Goal: Task Accomplishment & Management: Complete application form

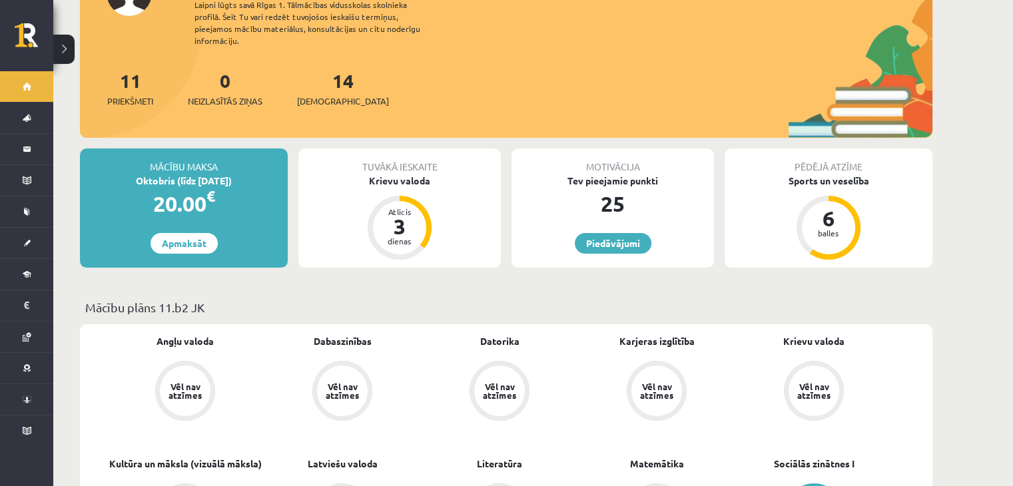
scroll to position [133, 0]
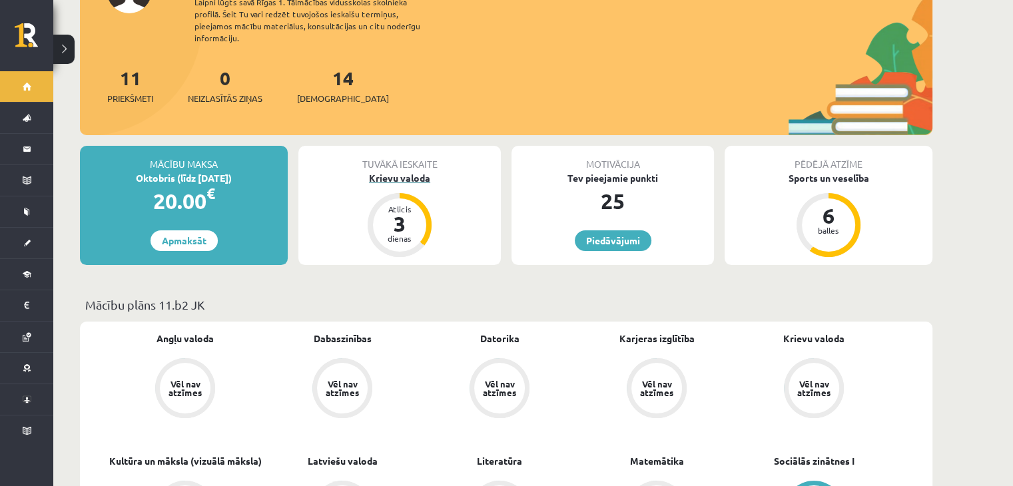
click at [396, 213] on div "3" at bounding box center [399, 223] width 40 height 21
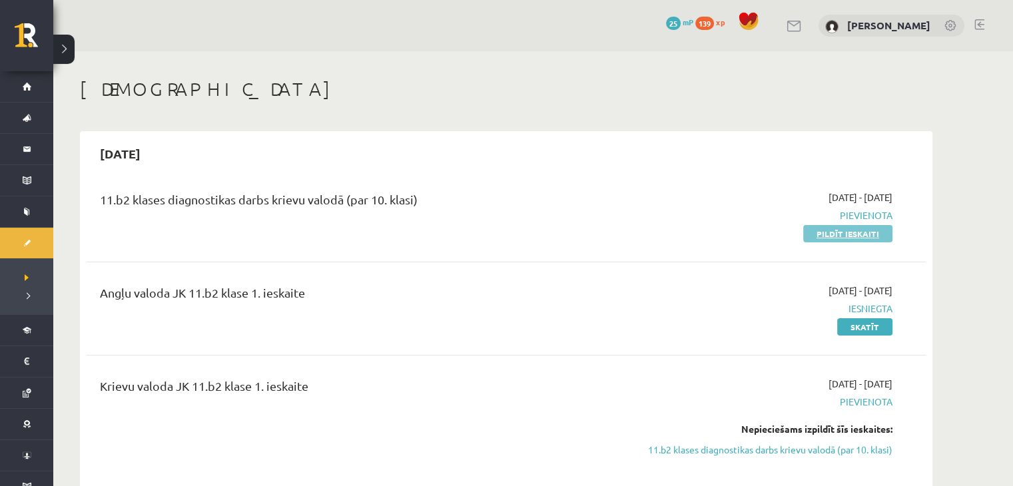
click at [856, 234] on link "Pildīt ieskaiti" at bounding box center [847, 233] width 89 height 17
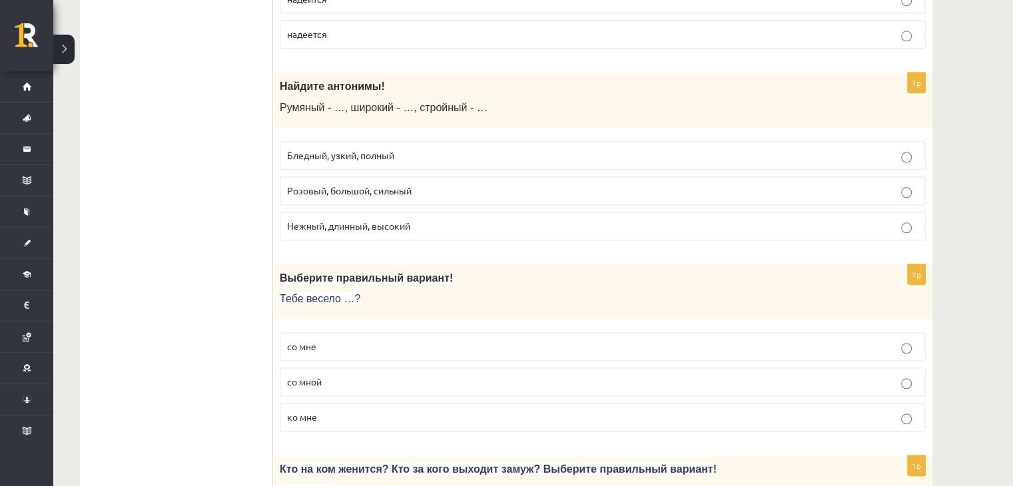
scroll to position [1598, 0]
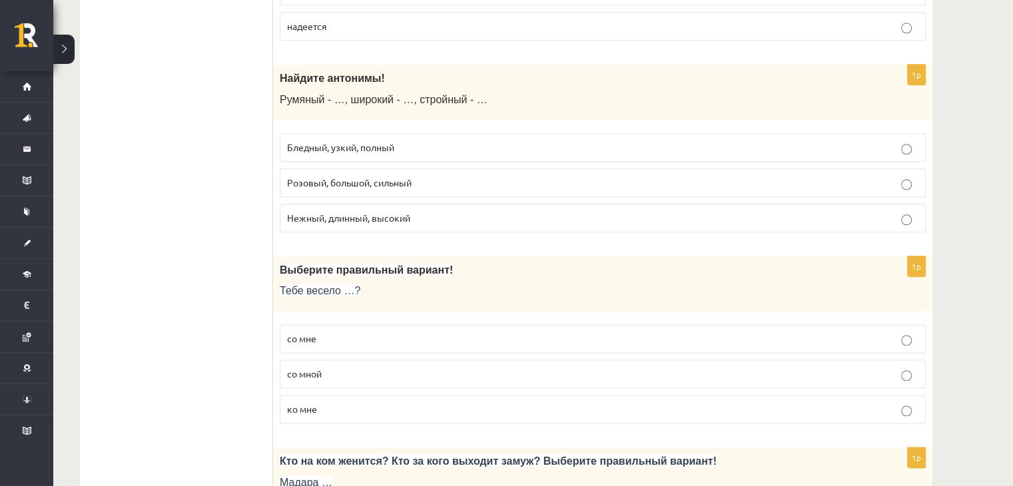
click at [911, 140] on p "Бледный, узкий, полный" at bounding box center [602, 147] width 631 height 14
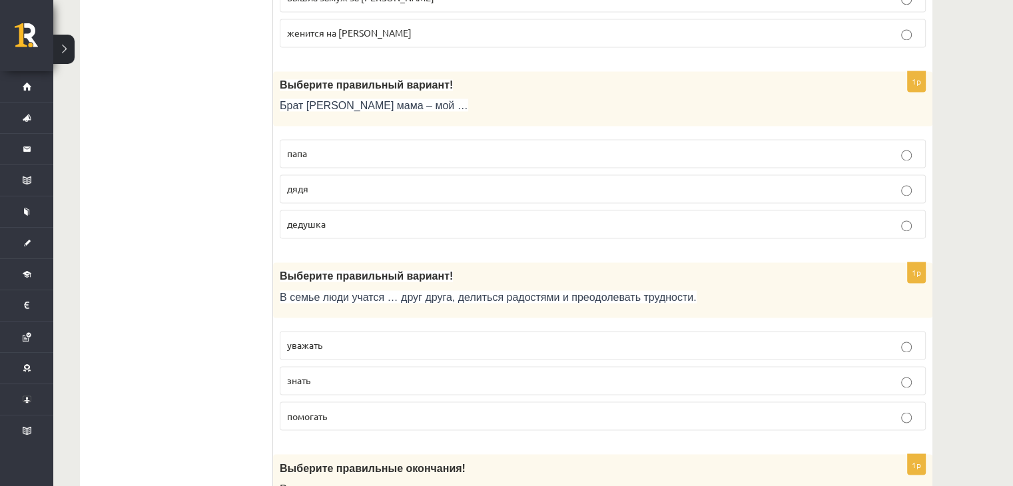
scroll to position [2263, 0]
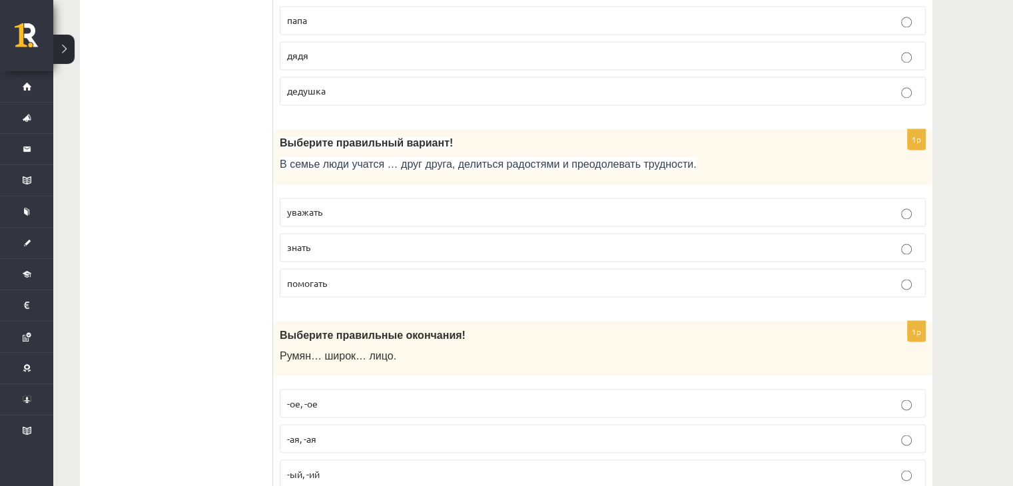
click at [350, 205] on p "уважать" at bounding box center [602, 212] width 631 height 14
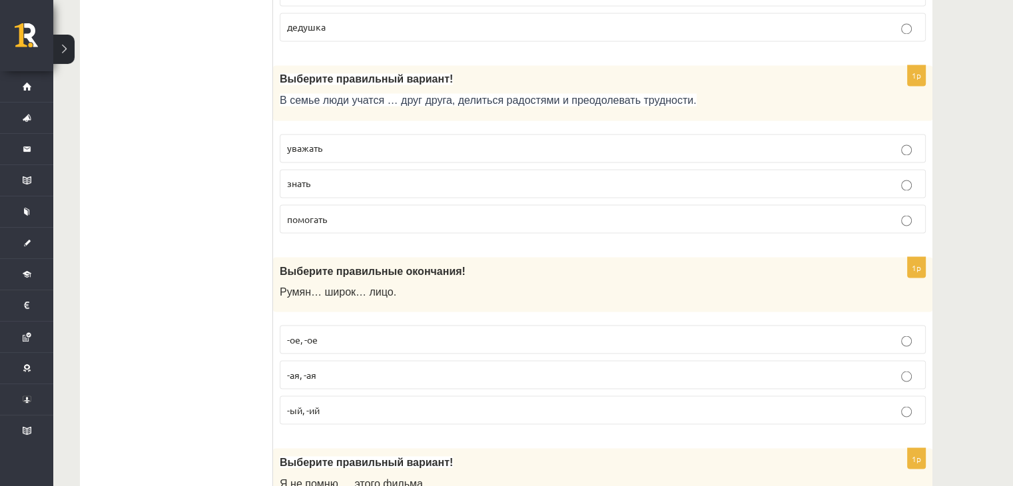
scroll to position [2396, 0]
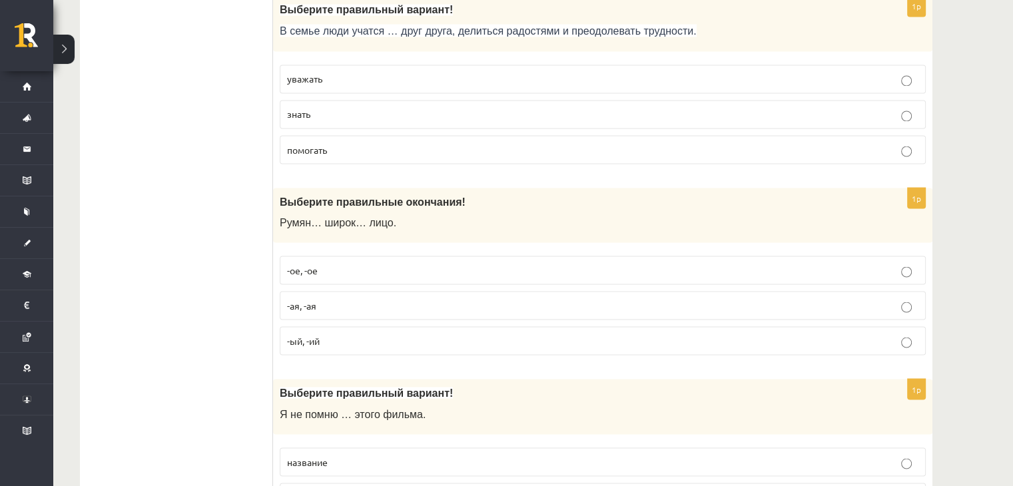
click at [343, 334] on p "-ый, -ий" at bounding box center [602, 341] width 631 height 14
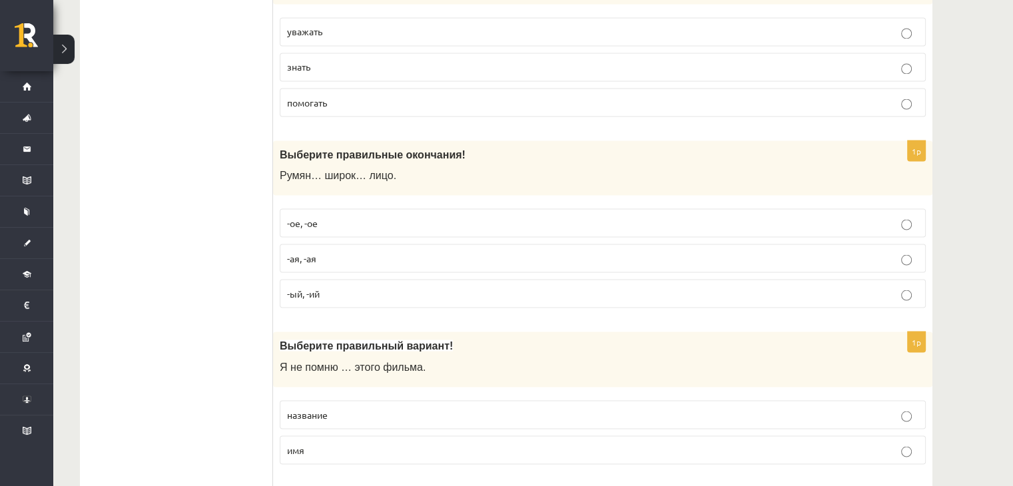
scroll to position [2530, 0]
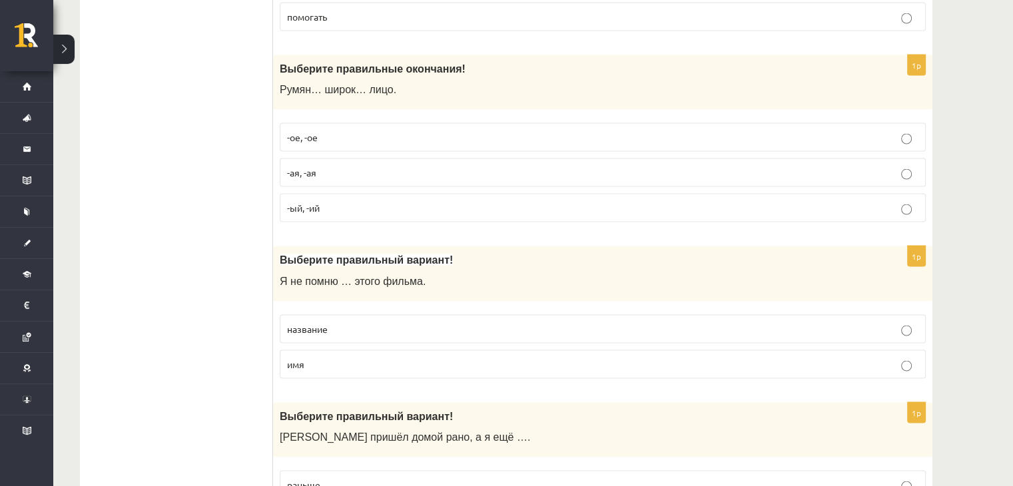
click at [334, 165] on p "-ая, -ая" at bounding box center [602, 172] width 631 height 14
click at [332, 130] on p "-ое, -ое" at bounding box center [602, 137] width 631 height 14
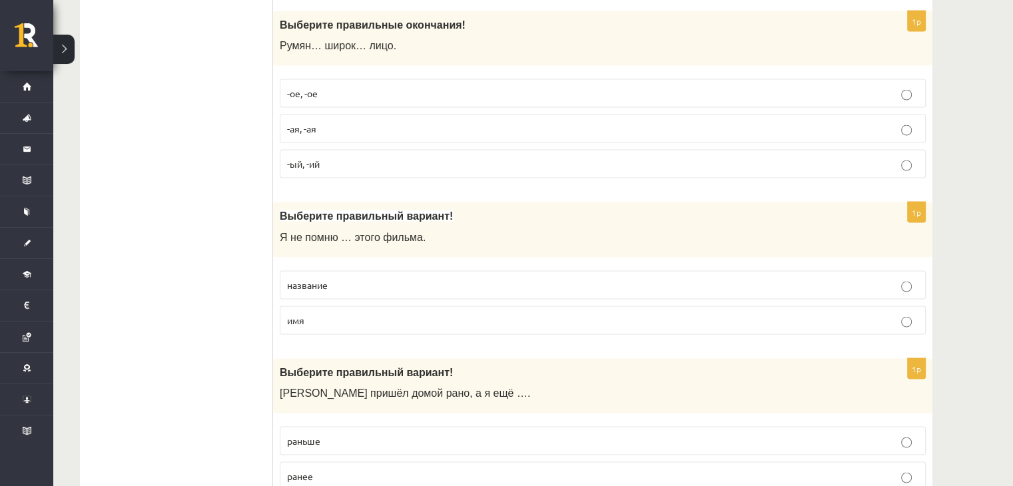
scroll to position [2596, 0]
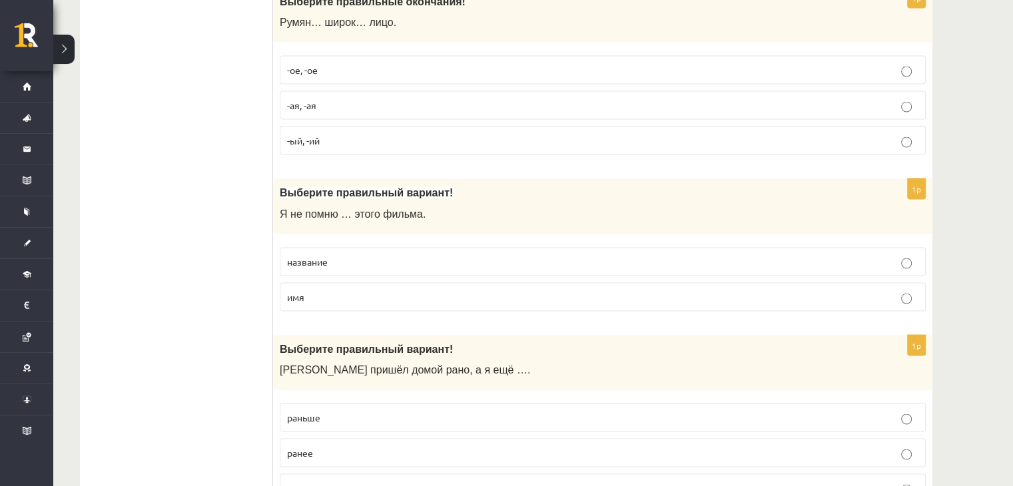
click at [353, 255] on p "название" at bounding box center [602, 262] width 631 height 14
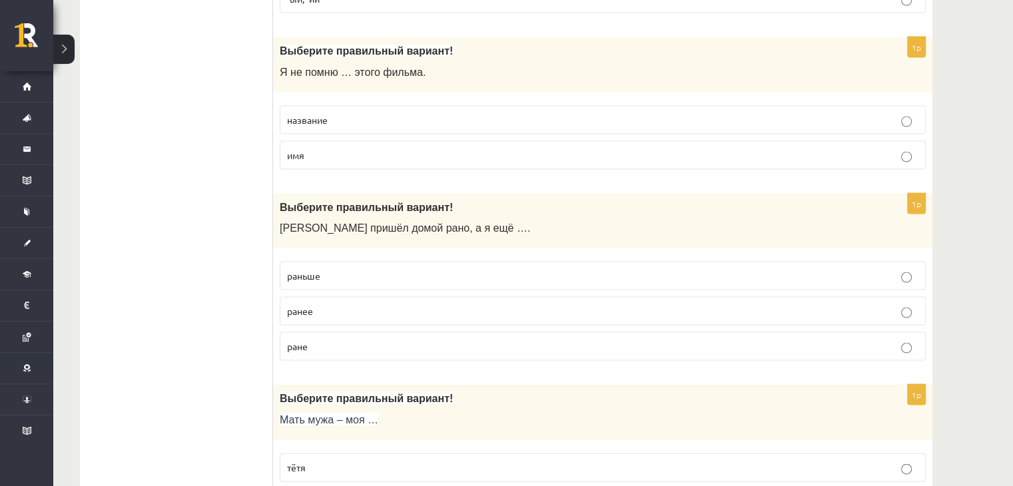
scroll to position [2796, 0]
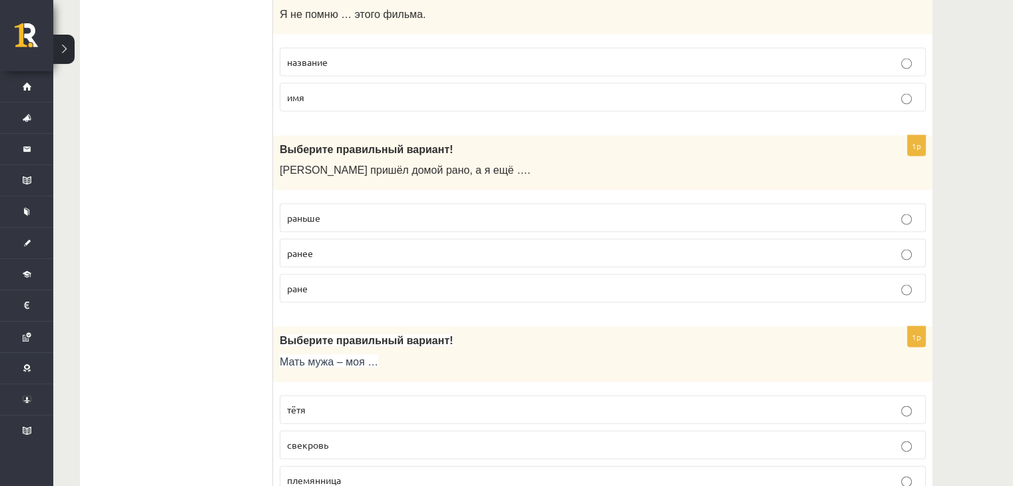
click at [336, 246] on p "ранее" at bounding box center [602, 253] width 631 height 14
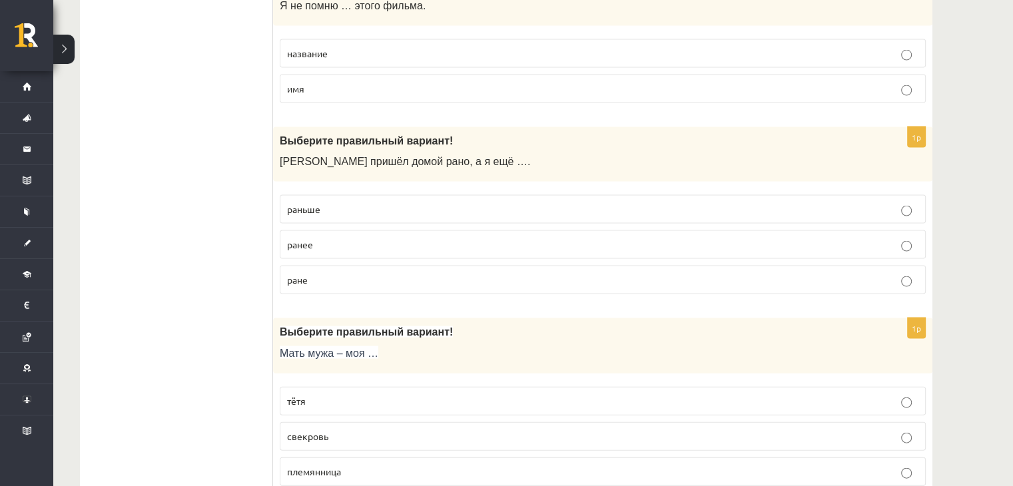
scroll to position [2862, 0]
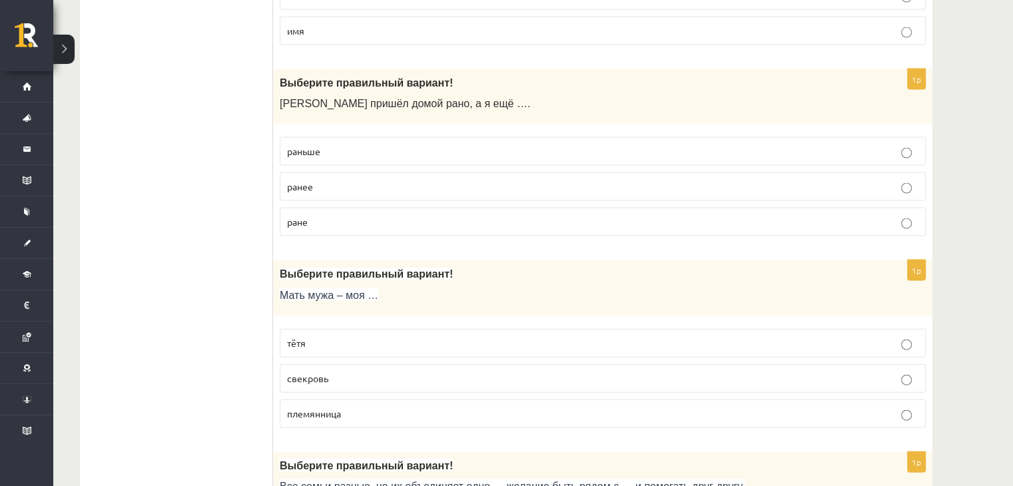
click at [337, 215] on p "ране" at bounding box center [602, 222] width 631 height 14
click at [351, 180] on p "ранее" at bounding box center [602, 187] width 631 height 14
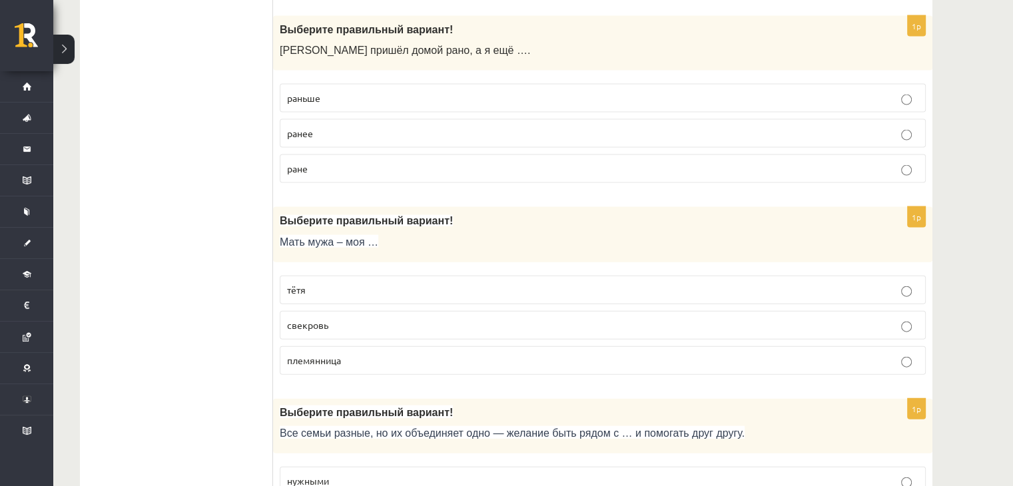
scroll to position [2996, 0]
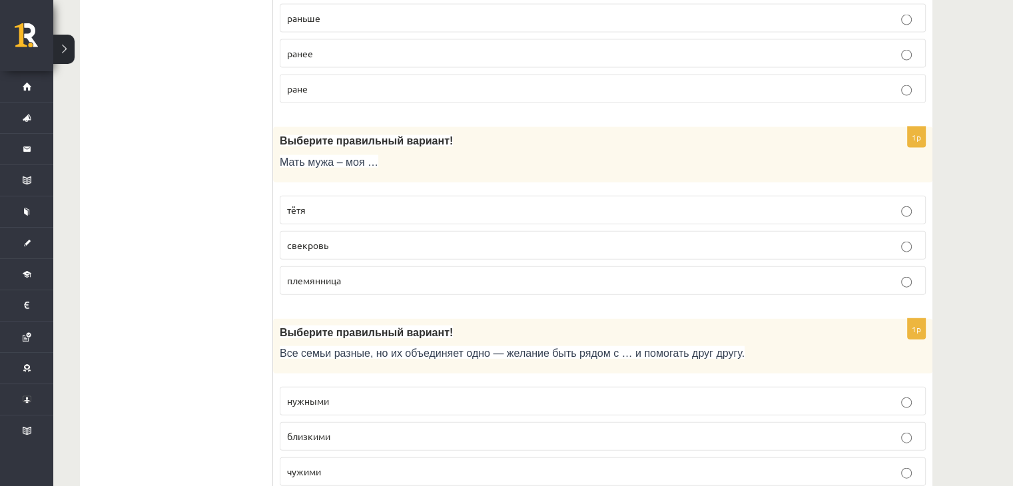
click at [373, 238] on p "свекровь" at bounding box center [602, 245] width 631 height 14
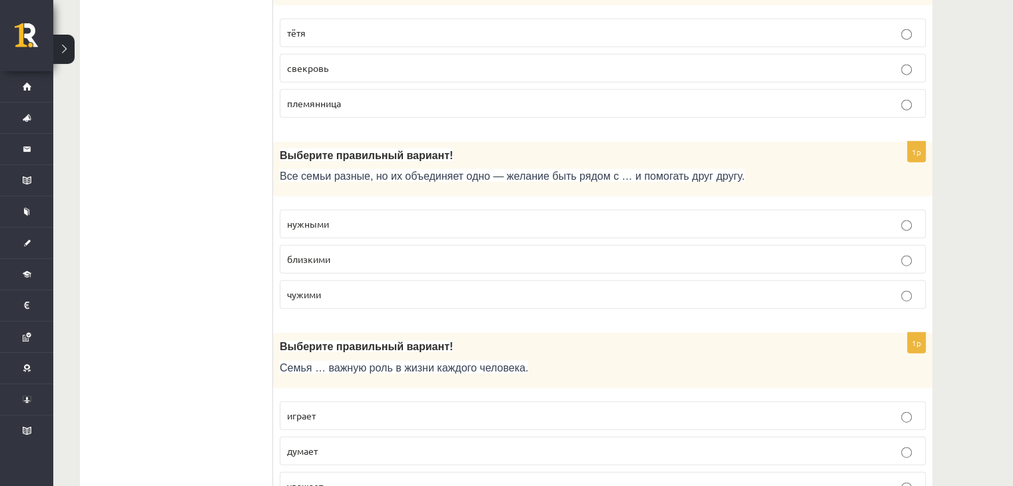
scroll to position [3195, 0]
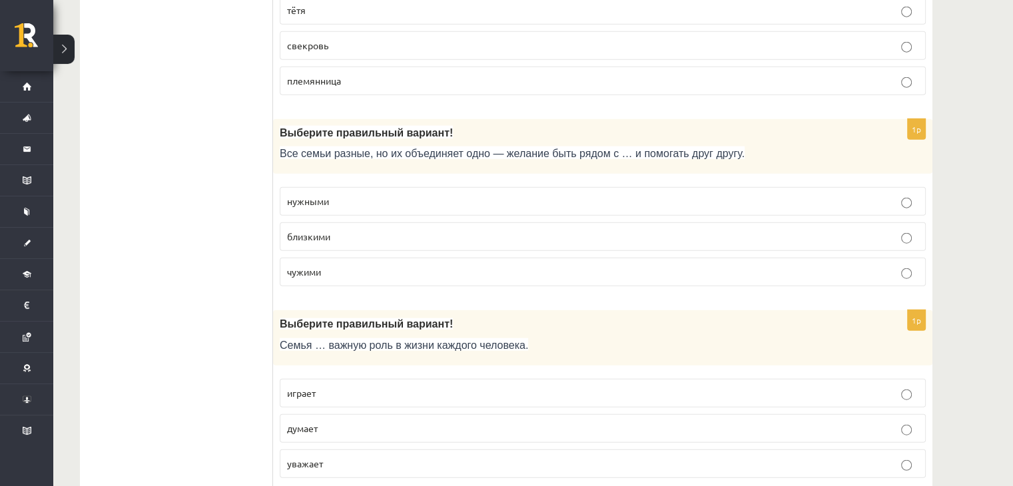
click at [375, 222] on label "близкими" at bounding box center [603, 236] width 646 height 29
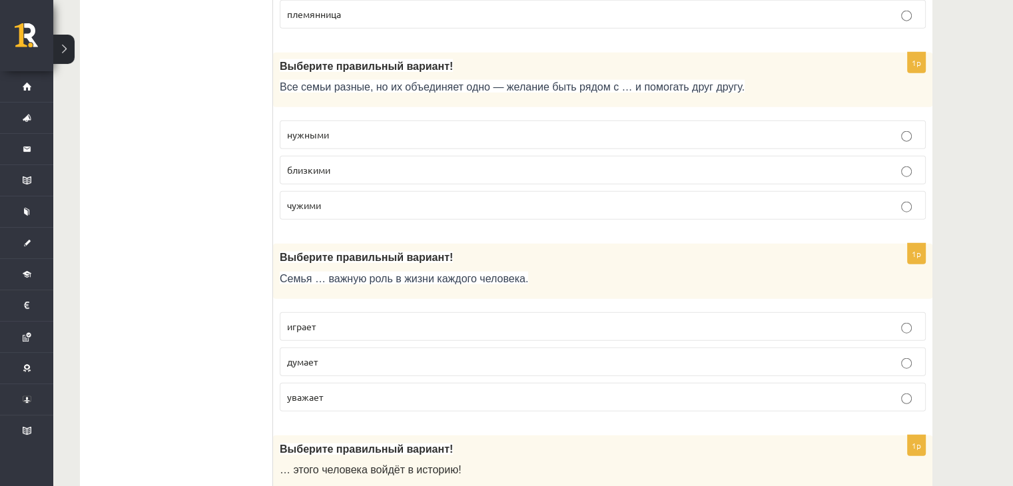
scroll to position [3328, 0]
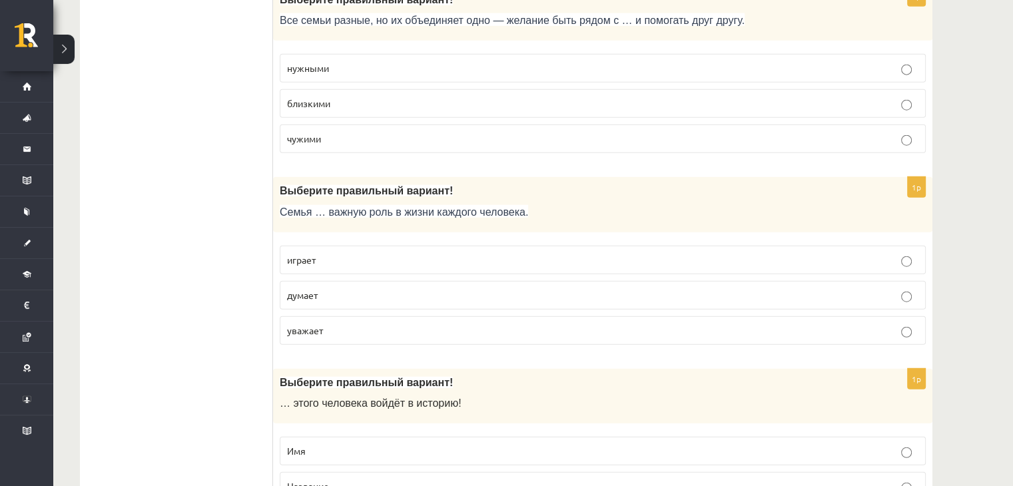
click at [391, 253] on p "играет" at bounding box center [602, 260] width 631 height 14
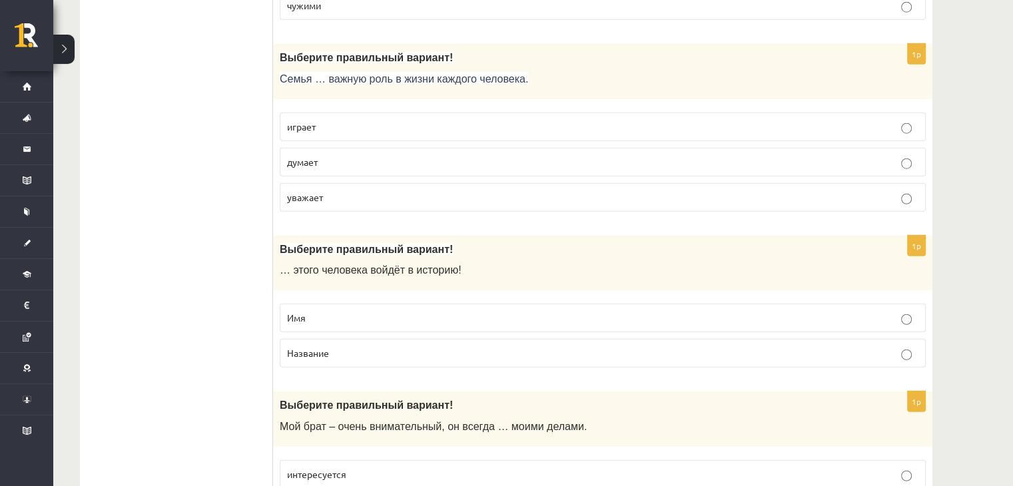
scroll to position [3528, 0]
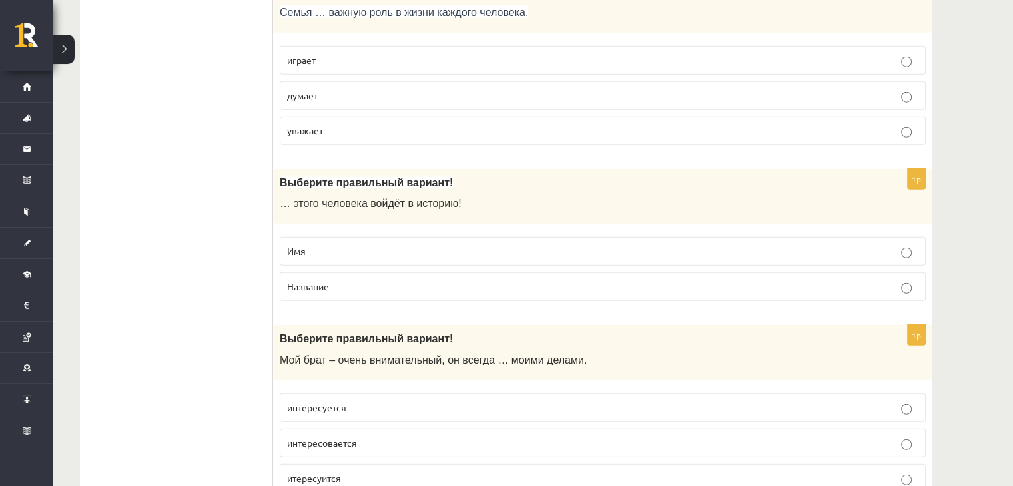
click at [336, 244] on p "Имя" at bounding box center [602, 251] width 631 height 14
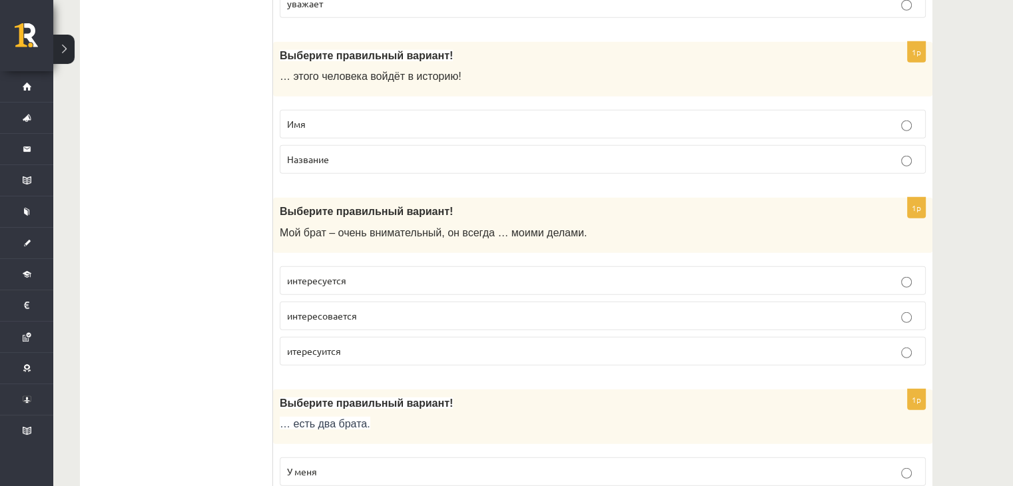
scroll to position [3728, 0]
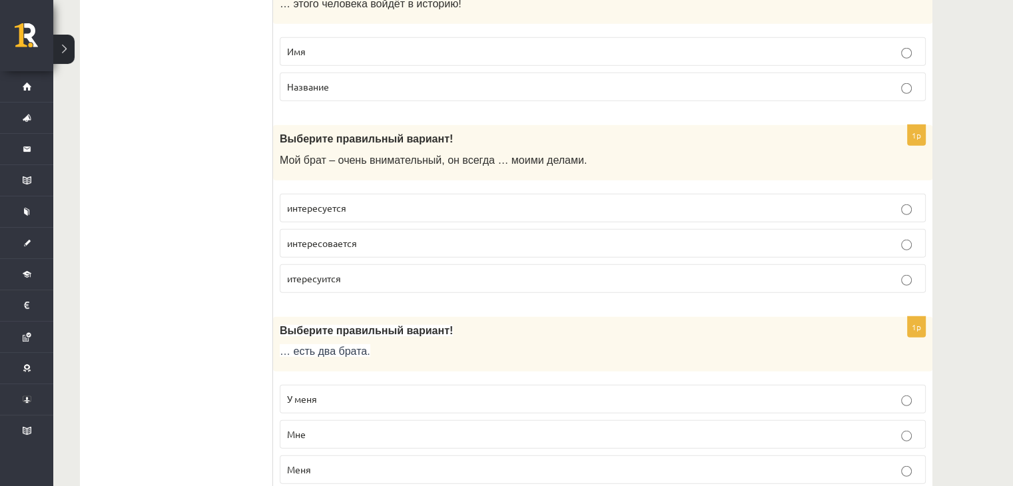
click at [371, 201] on p "интересуется" at bounding box center [602, 208] width 631 height 14
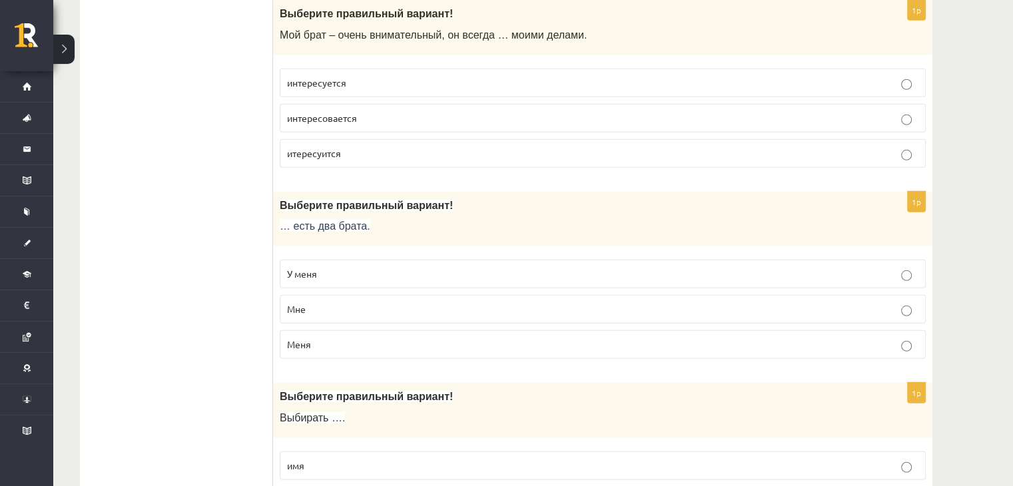
scroll to position [3928, 0]
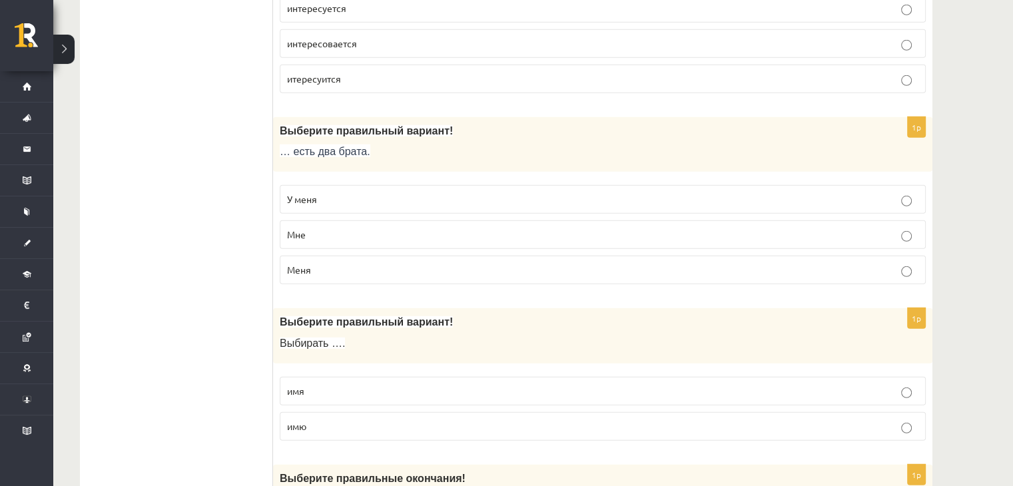
click at [379, 192] on p "У меня" at bounding box center [602, 199] width 631 height 14
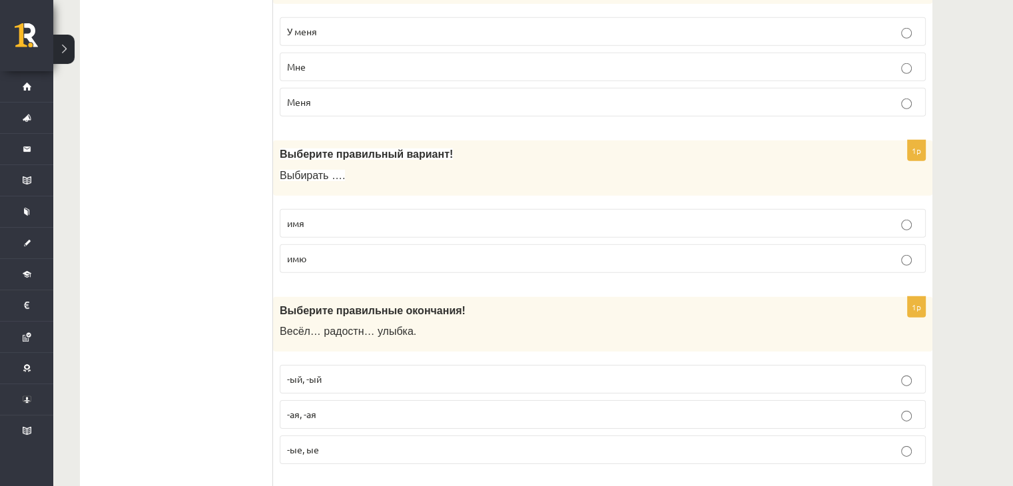
scroll to position [4127, 0]
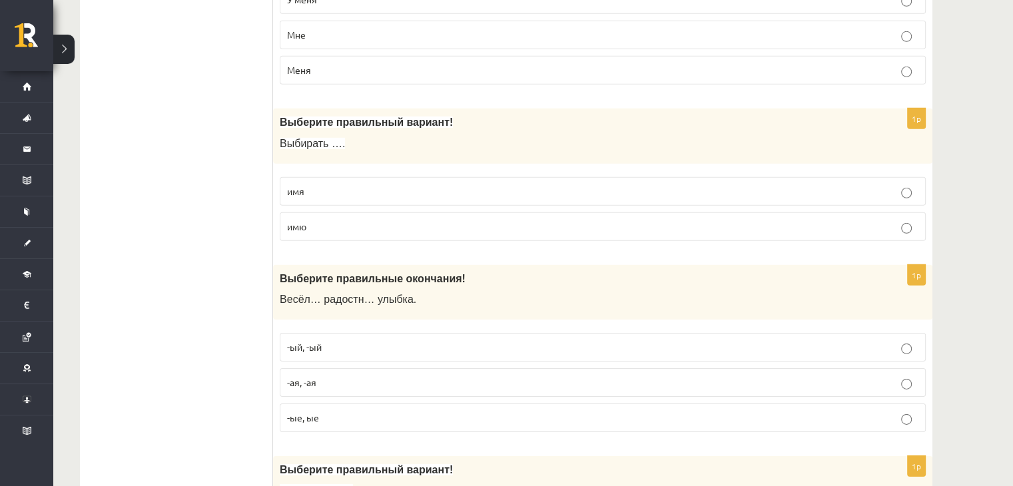
click at [333, 184] on p "имя" at bounding box center [602, 191] width 631 height 14
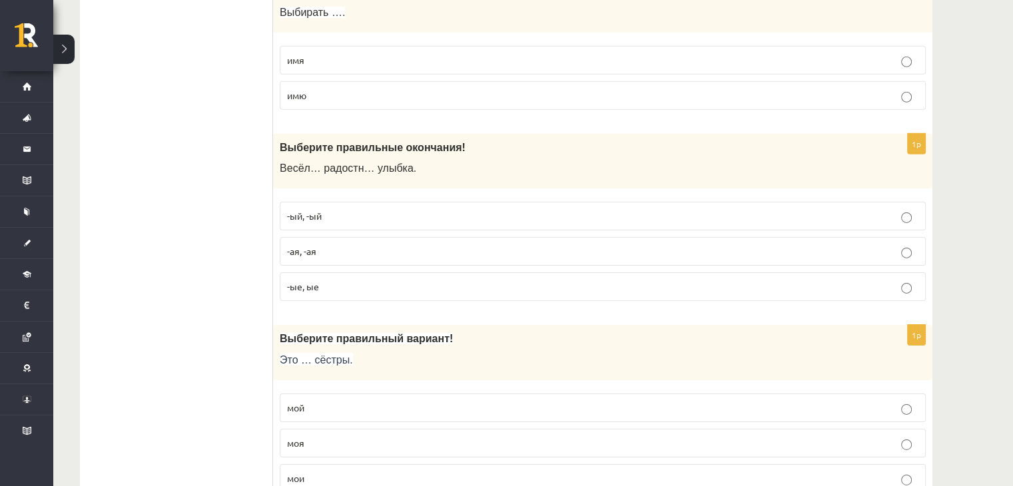
scroll to position [4260, 0]
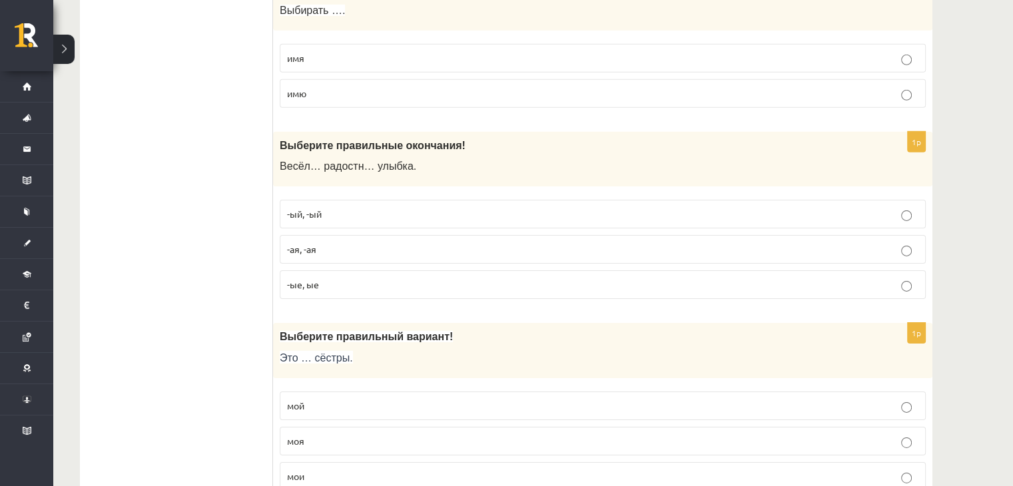
click at [330, 242] on p "-ая, -ая" at bounding box center [602, 249] width 631 height 14
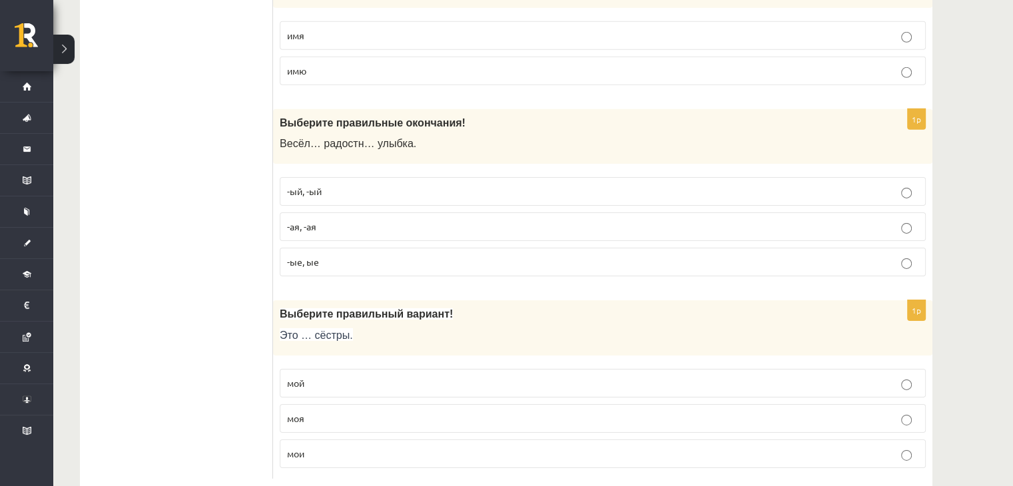
scroll to position [4295, 0]
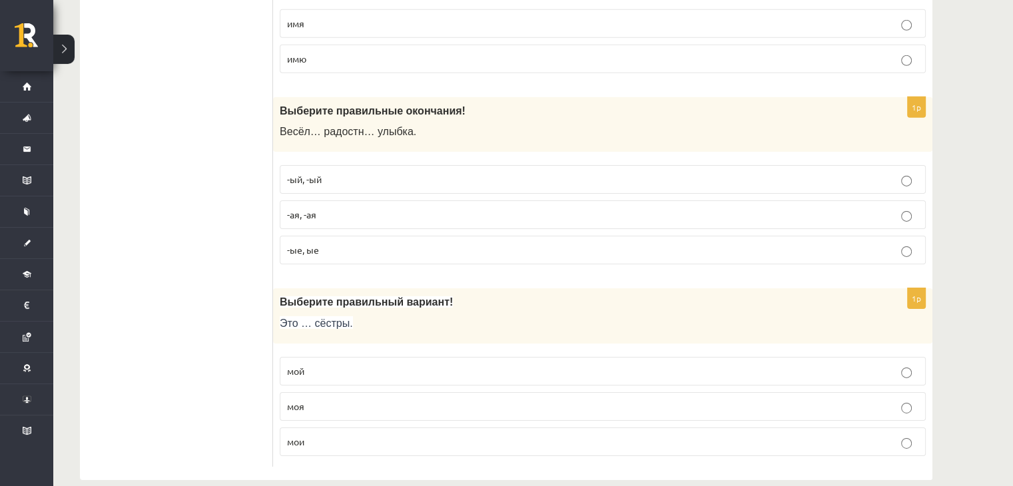
click at [349, 435] on p "мои" at bounding box center [602, 442] width 631 height 14
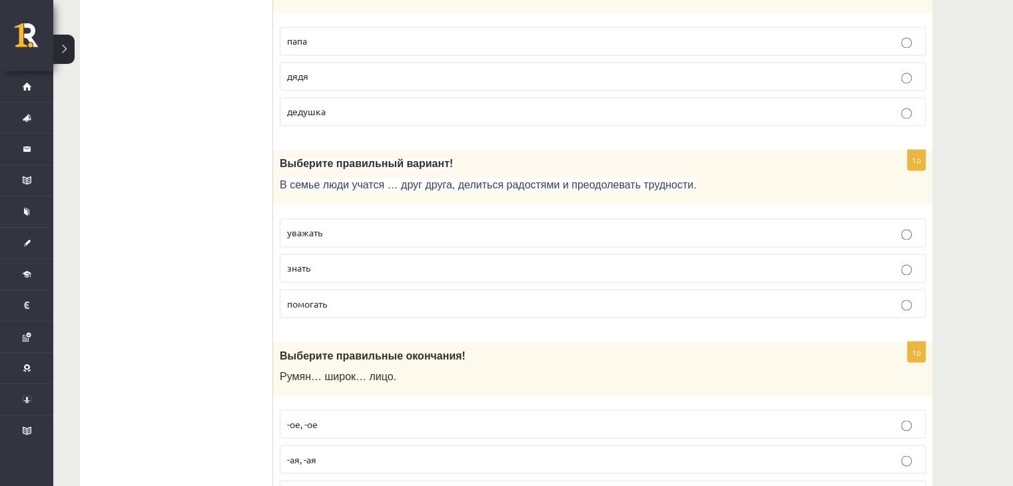
scroll to position [2165, 0]
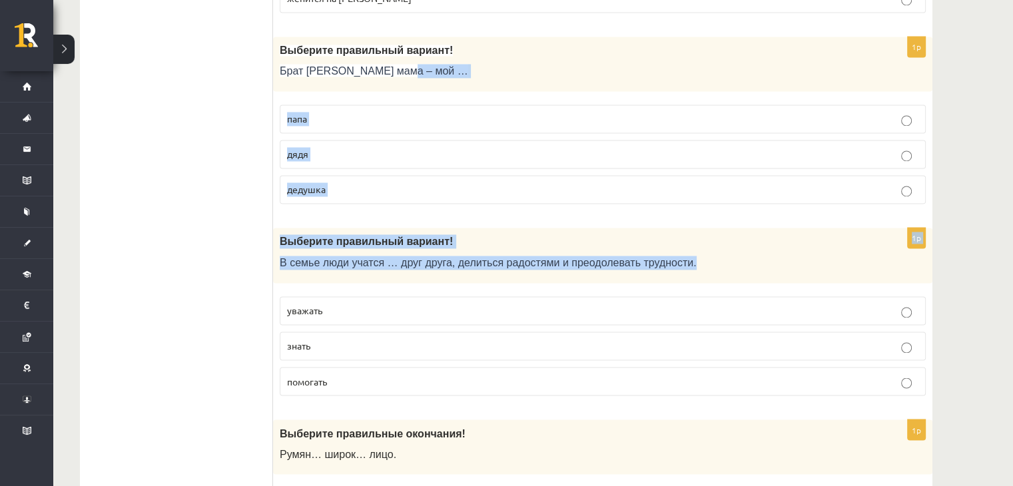
drag, startPoint x: 1012, startPoint y: 243, endPoint x: 1004, endPoint y: 119, distance: 124.1
click at [974, 66] on div "11.b2 klases diagnosticējošais darbs Krievu valodā par 10. klases mācību vielu …" at bounding box center [532, 261] width 959 height 4750
click at [1003, 240] on div "11.b2 klases diagnosticējošais darbs Krievu valodā par 10. klases mācību vielu …" at bounding box center [532, 261] width 959 height 4750
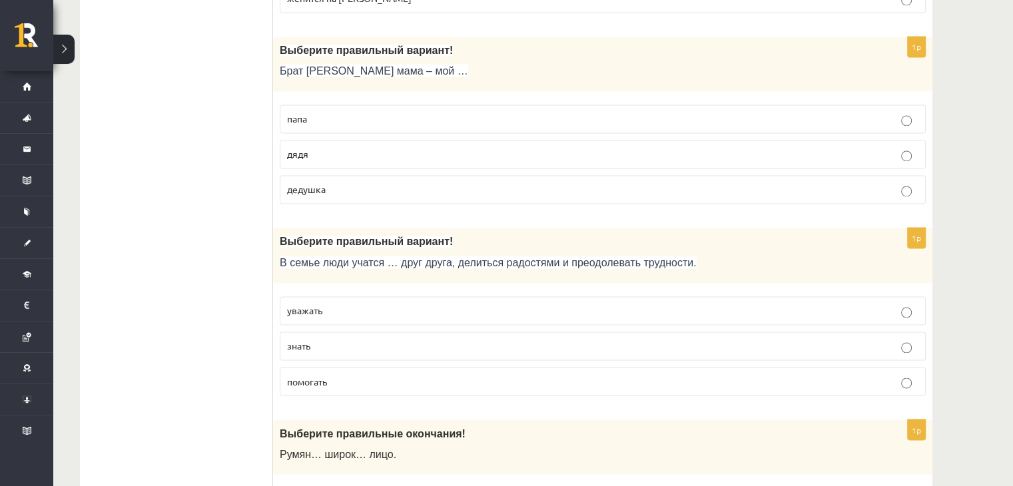
click at [993, 294] on div "11.b2 klases diagnosticējošais darbs Krievu valodā par 10. klases mācību vielu …" at bounding box center [532, 261] width 959 height 4750
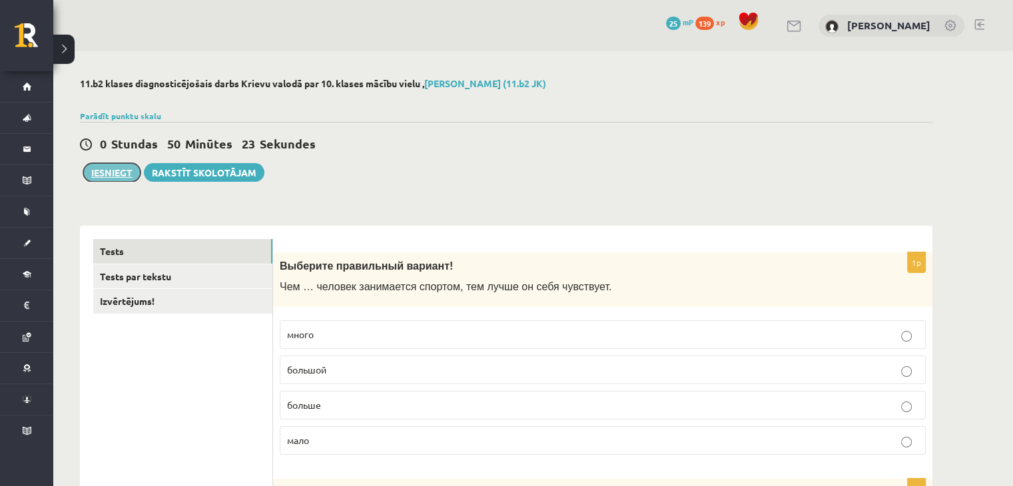
click at [111, 168] on button "Iesniegt" at bounding box center [111, 172] width 57 height 19
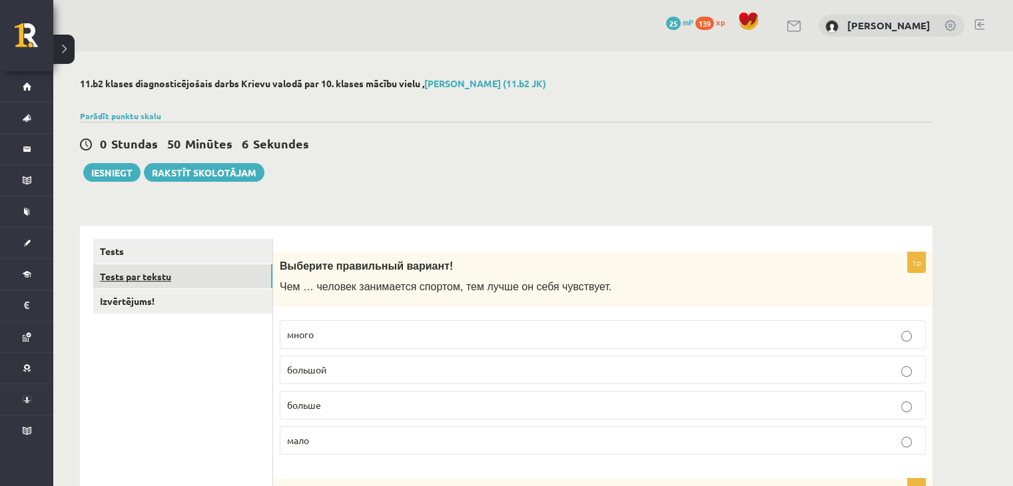
click at [180, 274] on link "Tests par tekstu" at bounding box center [182, 276] width 179 height 25
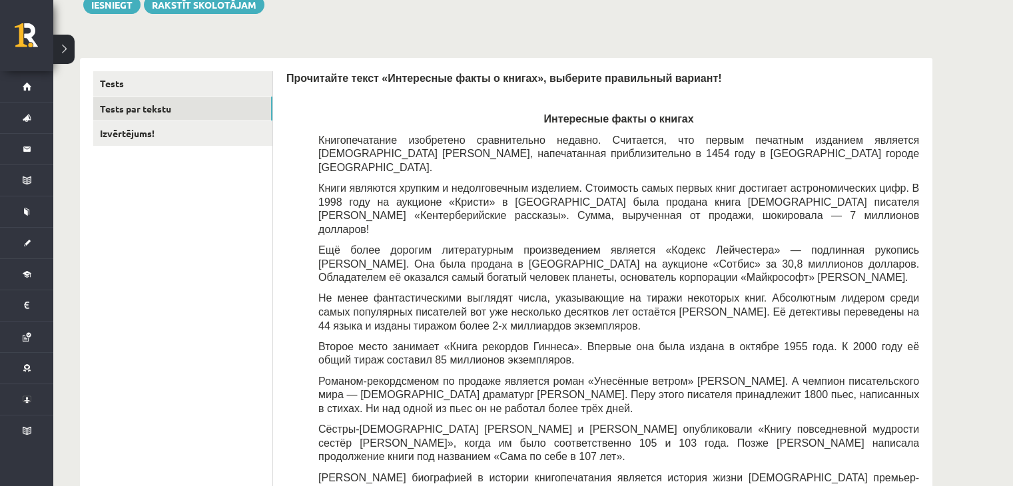
scroll to position [200, 0]
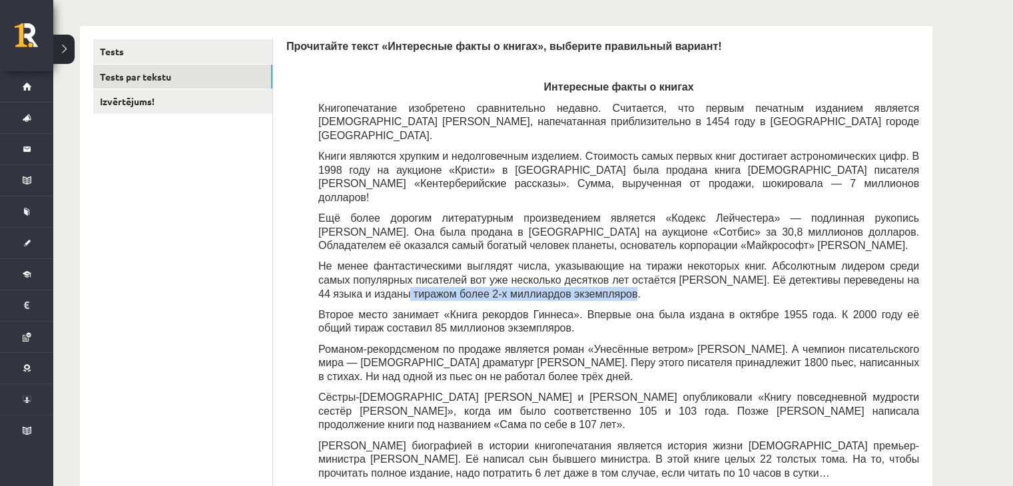
drag, startPoint x: 532, startPoint y: 269, endPoint x: 318, endPoint y: 267, distance: 213.7
click at [318, 267] on p "Не менее фантастическими выглядят числа, указывающие на тиражи некоторых книг. …" at bounding box center [618, 279] width 600 height 41
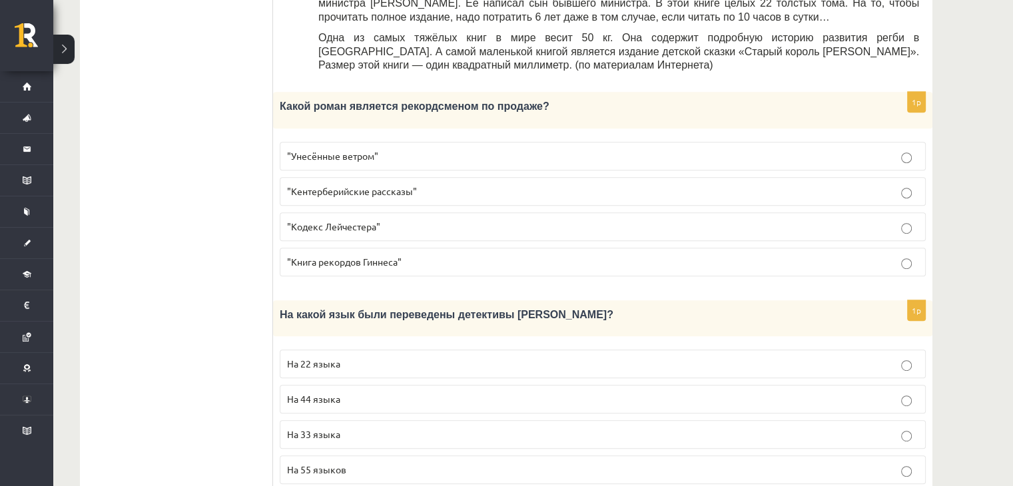
scroll to position [732, 0]
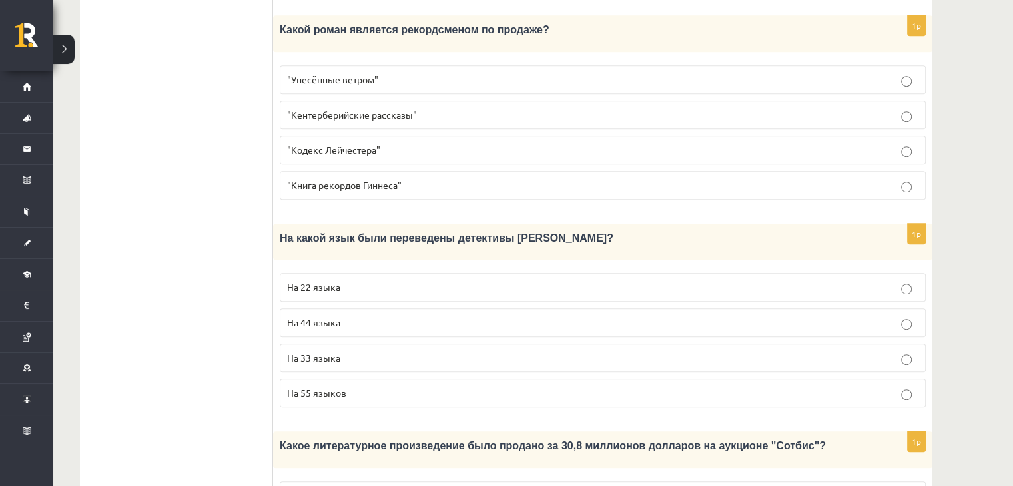
click at [328, 316] on span "На 44 языка" at bounding box center [313, 322] width 53 height 12
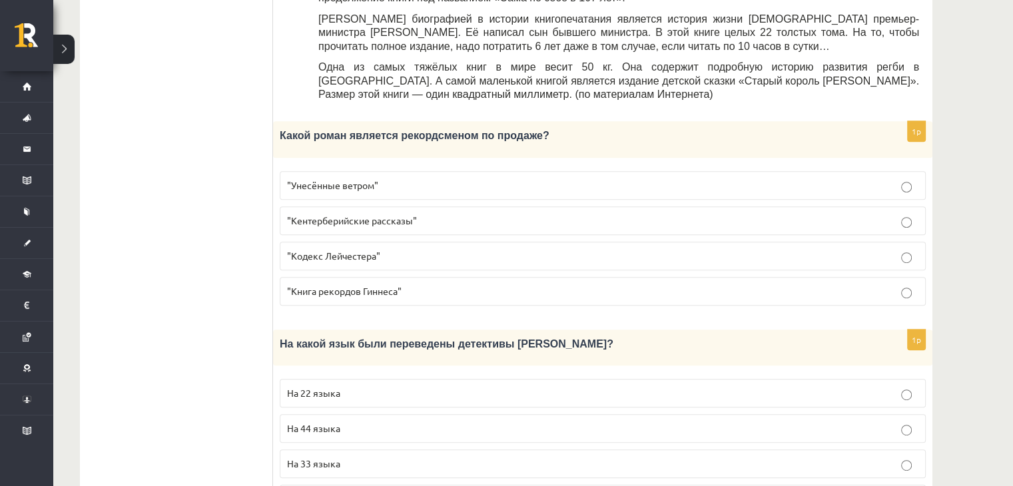
scroll to position [599, 0]
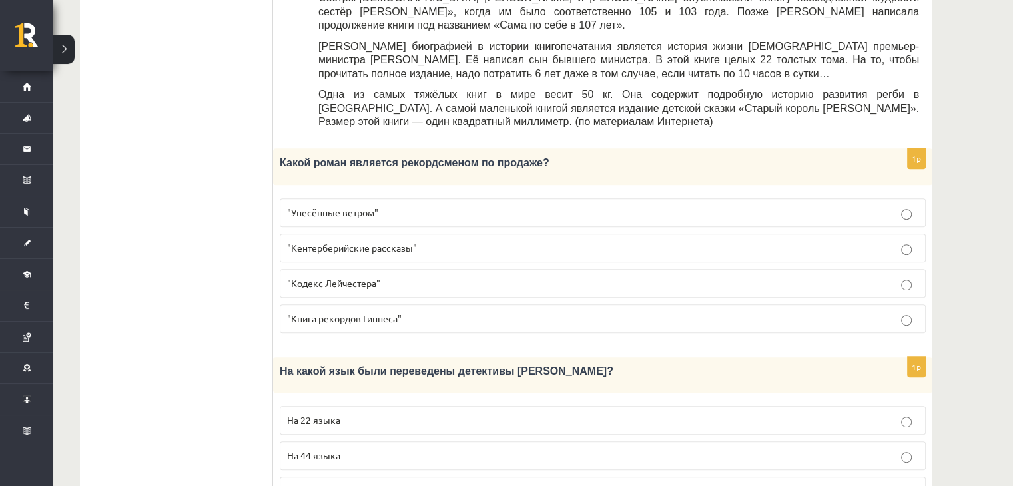
click at [404, 276] on p ""Кодекс Лейчестера"" at bounding box center [602, 283] width 631 height 14
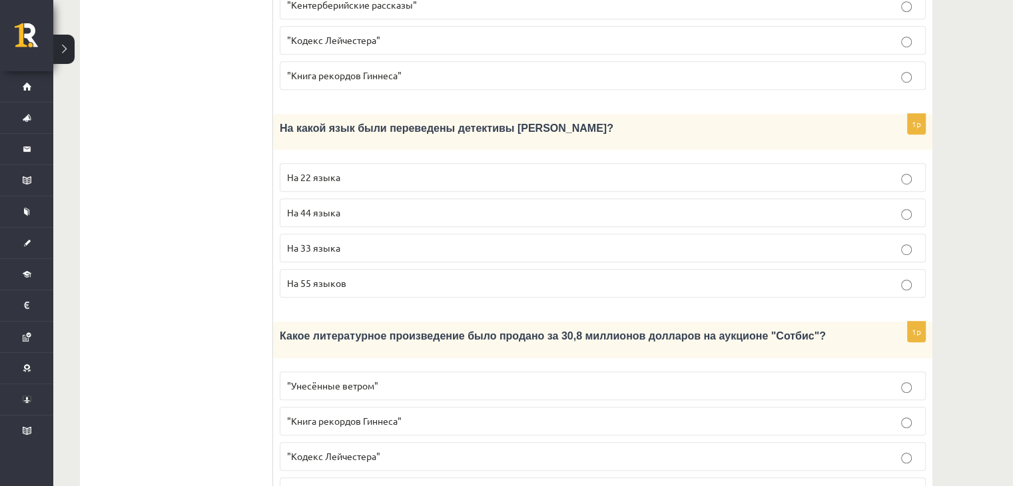
scroll to position [865, 0]
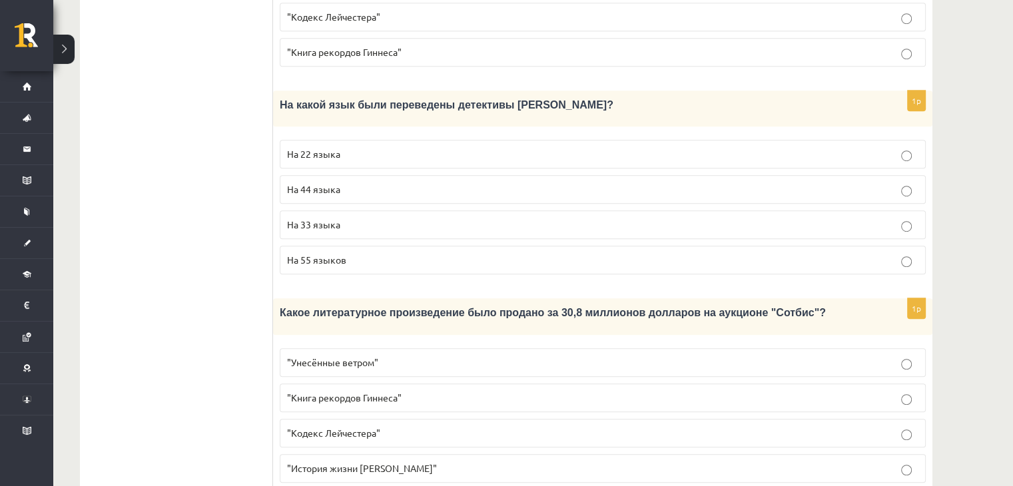
click at [437, 426] on p ""Кодекс Лейчестера"" at bounding box center [602, 433] width 631 height 14
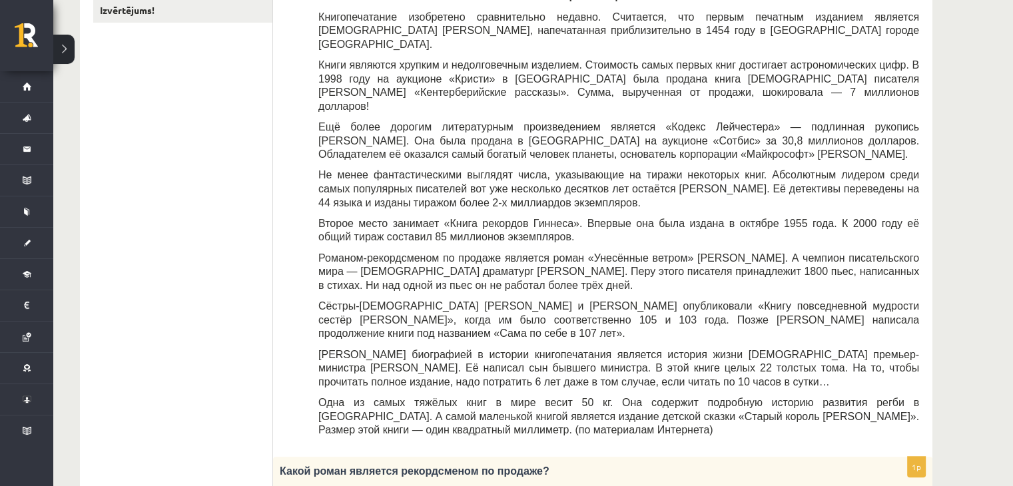
scroll to position [200, 0]
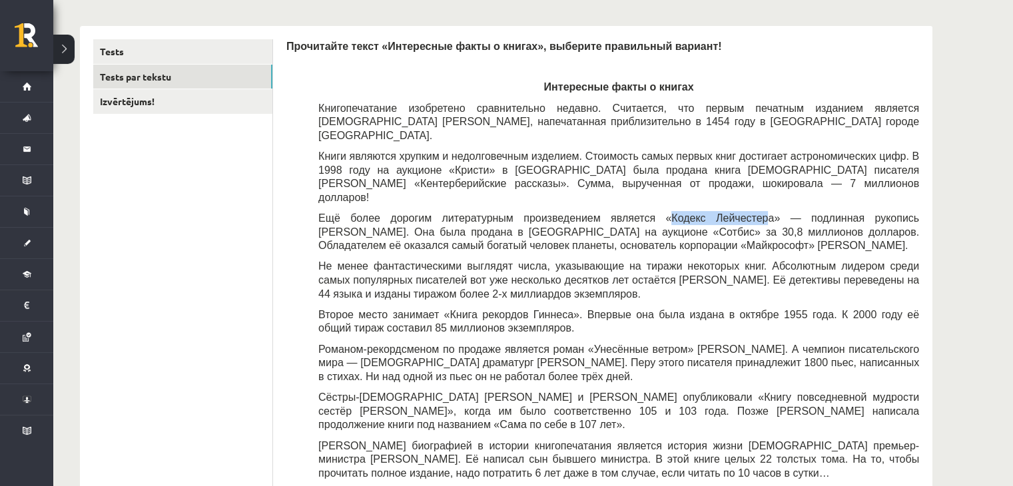
drag, startPoint x: 604, startPoint y: 190, endPoint x: 686, endPoint y: 194, distance: 82.0
click at [686, 212] on span "Ещё более дорогим литературным произведением является «Кодекс Лейчестера» — под…" at bounding box center [618, 231] width 600 height 39
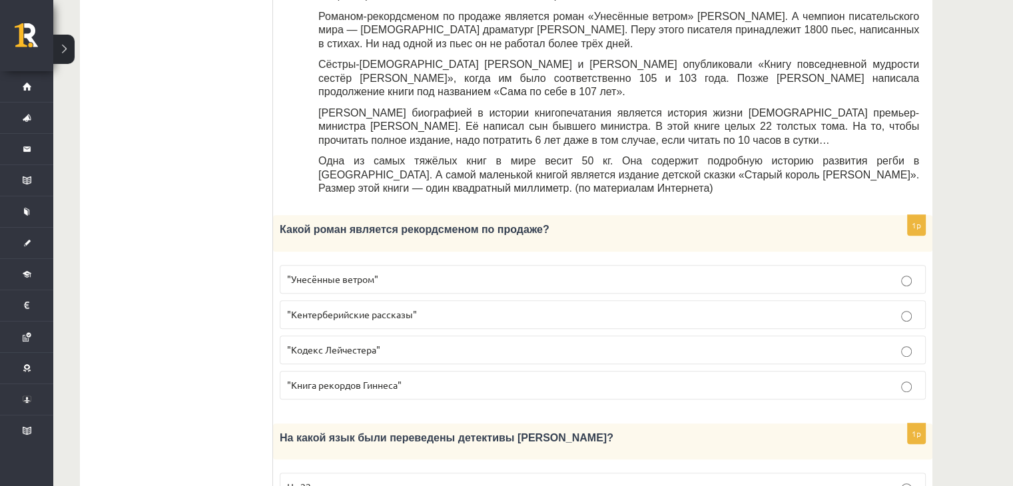
click at [413, 343] on p ""Кодекс Лейчестера"" at bounding box center [602, 350] width 631 height 14
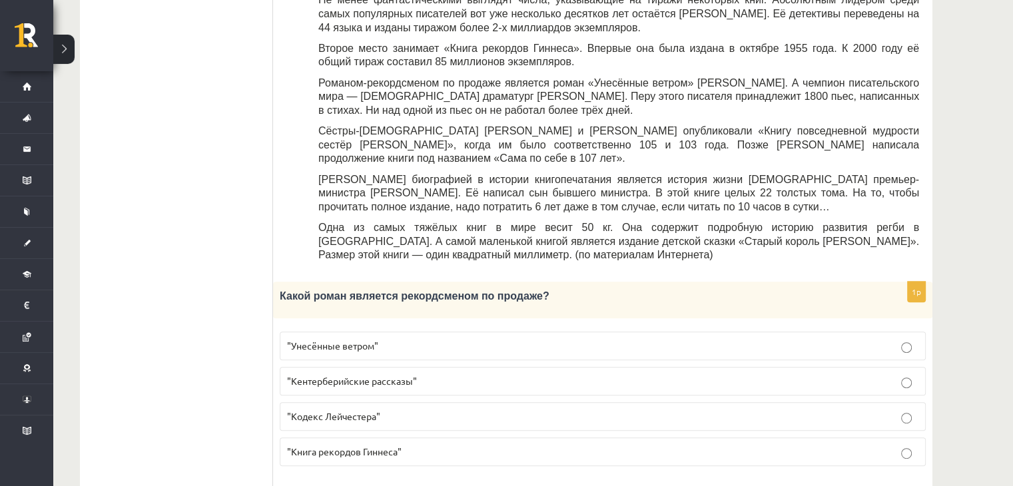
scroll to position [133, 0]
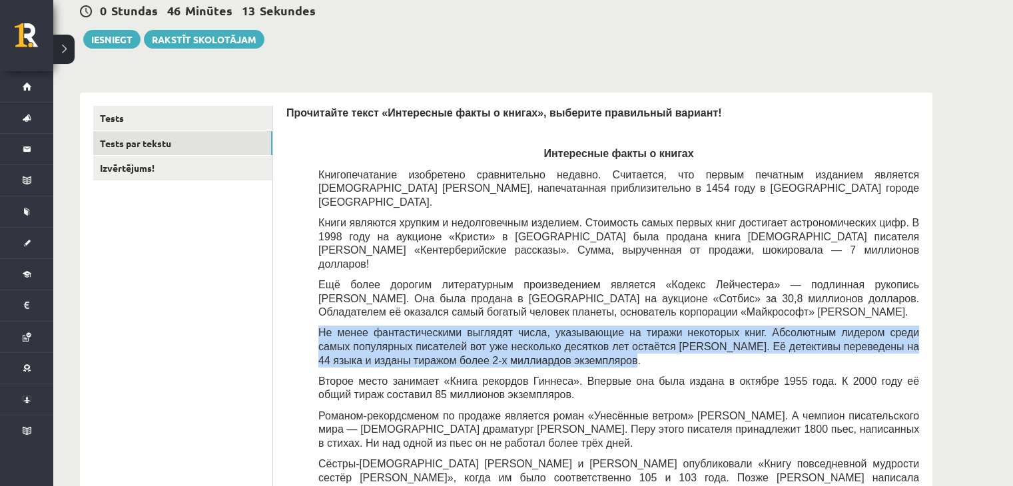
drag, startPoint x: 318, startPoint y: 301, endPoint x: 620, endPoint y: 328, distance: 304.1
click at [620, 328] on p "Не менее фантастическими выглядят числа, указывающие на тиражи некоторых книг. …" at bounding box center [618, 346] width 600 height 41
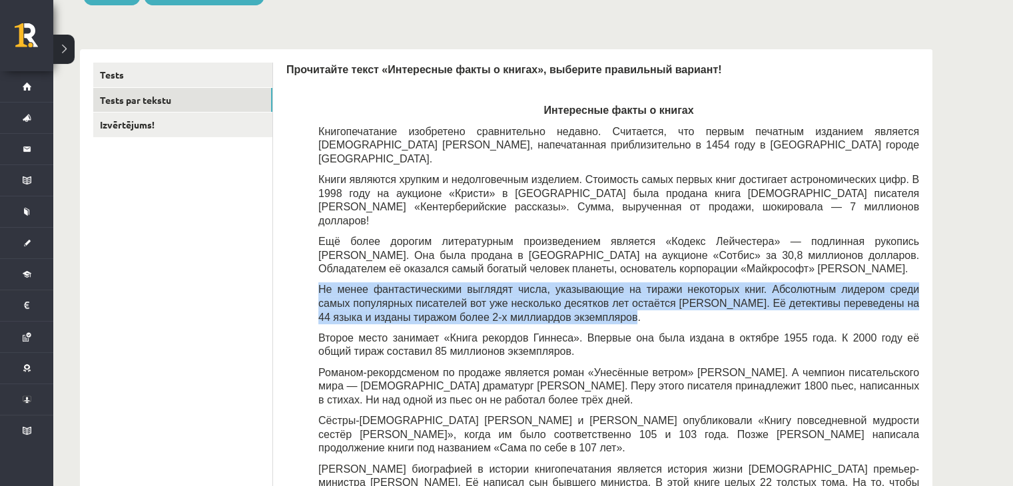
scroll to position [200, 0]
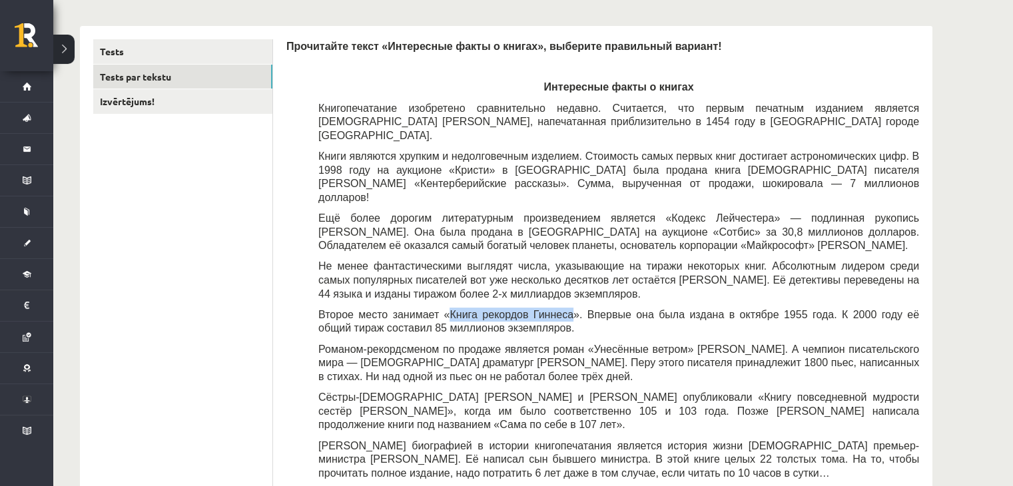
drag, startPoint x: 436, startPoint y: 284, endPoint x: 550, endPoint y: 288, distance: 113.9
click at [550, 309] on span "Второе место занимает «Книга рекордов Гиннеса». Впервые она была издана в октяб…" at bounding box center [618, 321] width 600 height 25
click at [538, 262] on p "Не менее фантастическими выглядят числа, указывающие на тиражи некоторых книг. …" at bounding box center [618, 279] width 600 height 41
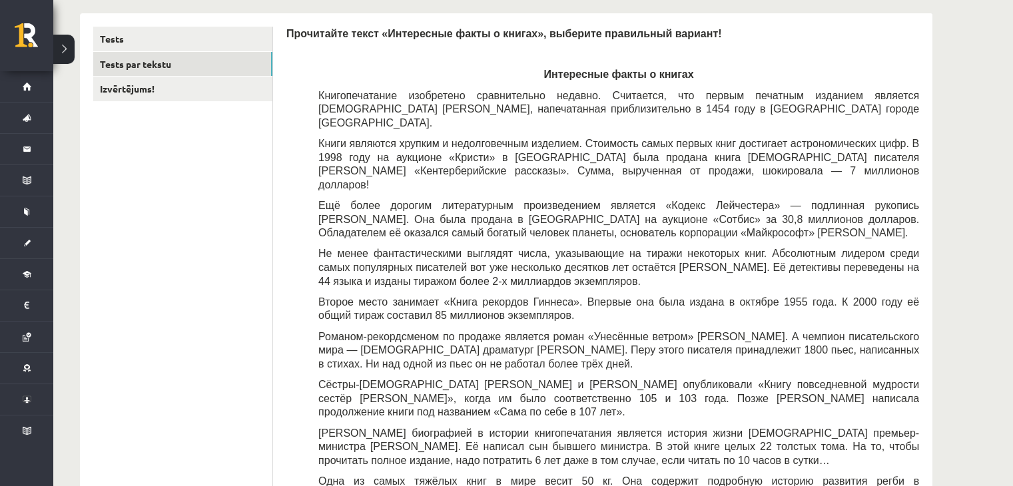
scroll to position [133, 0]
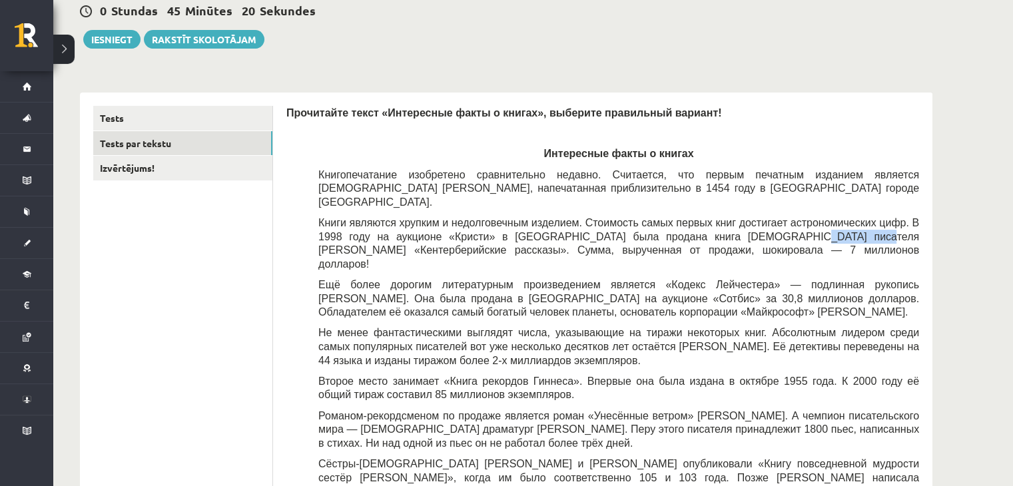
drag, startPoint x: 674, startPoint y: 222, endPoint x: 738, endPoint y: 224, distance: 64.6
click at [738, 224] on span "Книги являются хрупким и недолговечным изделием. Стоимость самых первых книг до…" at bounding box center [618, 243] width 600 height 53
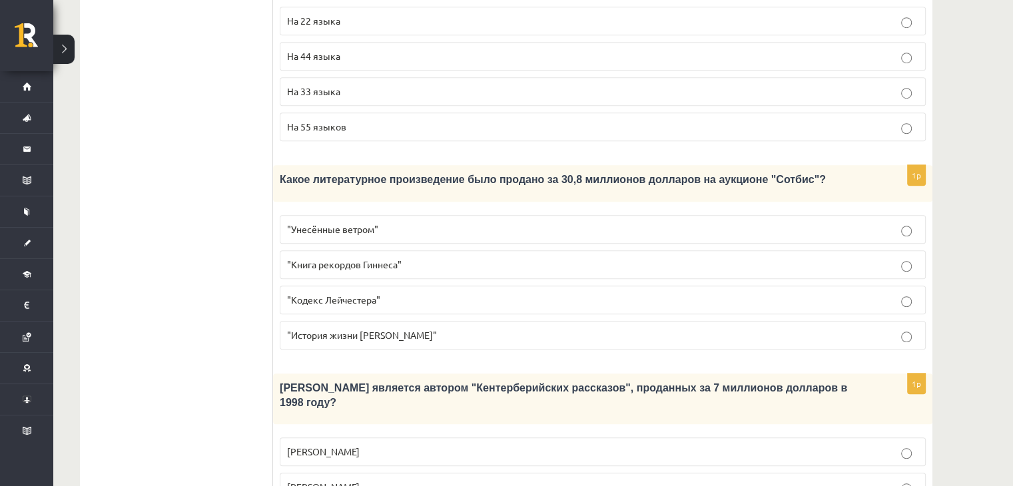
scroll to position [1198, 0]
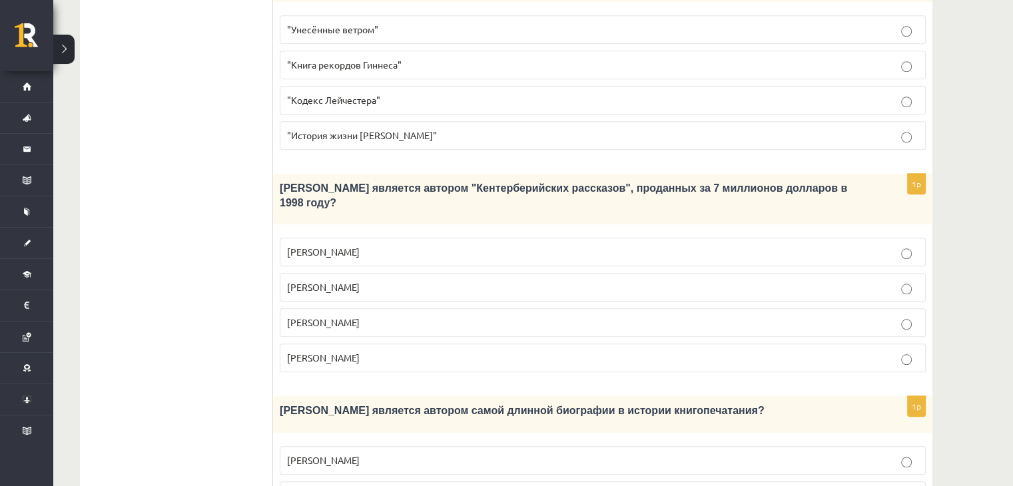
click at [327, 316] on span "Джефри Чосер" at bounding box center [323, 322] width 73 height 12
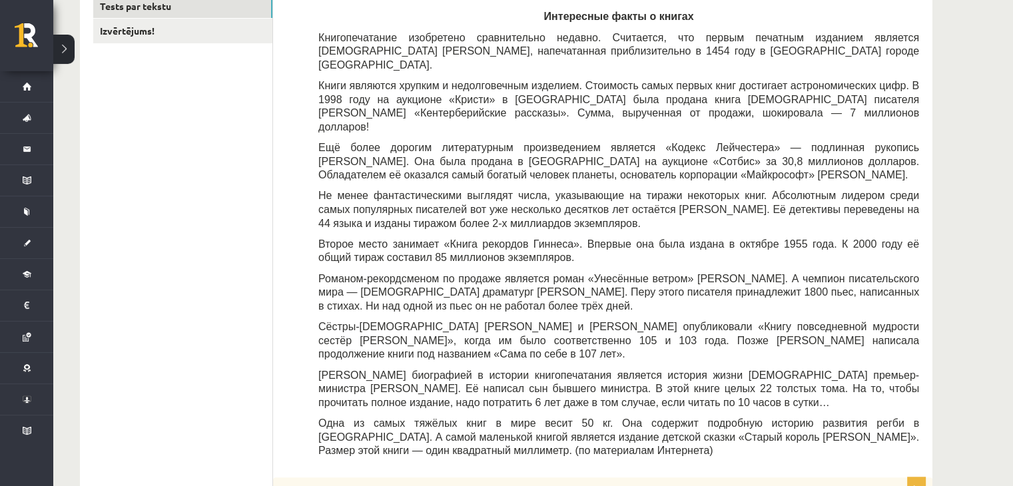
scroll to position [349, 0]
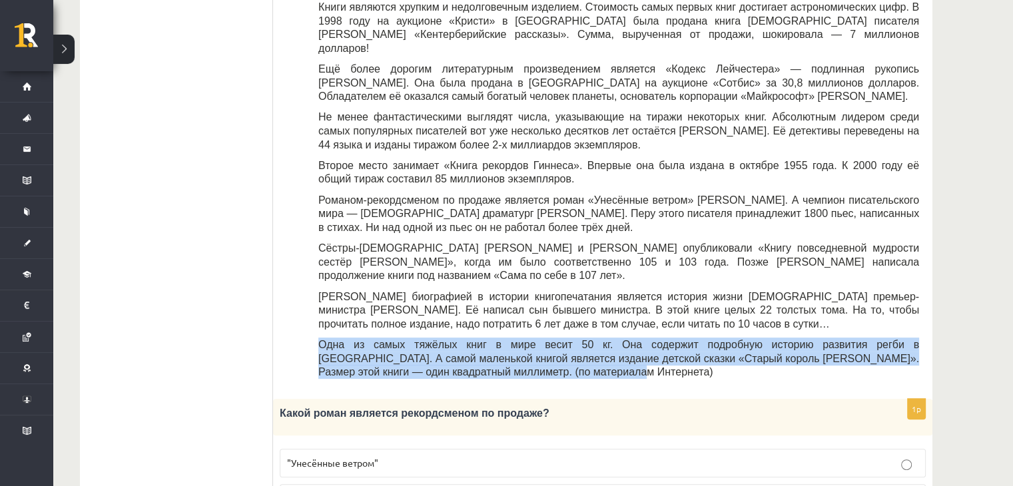
drag, startPoint x: 430, startPoint y: 339, endPoint x: 425, endPoint y: 310, distance: 29.0
click at [313, 304] on div "Прочитайте текст «Интересные факты о книгах», выберите правильный вариант! Инте…" at bounding box center [602, 138] width 632 height 496
click at [457, 338] on p "Одна из самых тяжёлых книг в мире весит 50 кг. Она содержит подробную историю р…" at bounding box center [618, 358] width 600 height 41
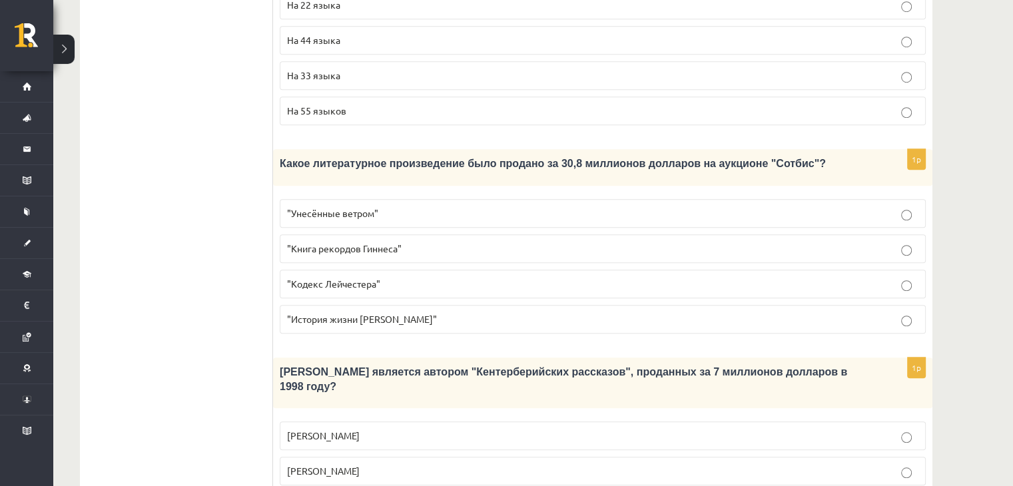
scroll to position [1281, 0]
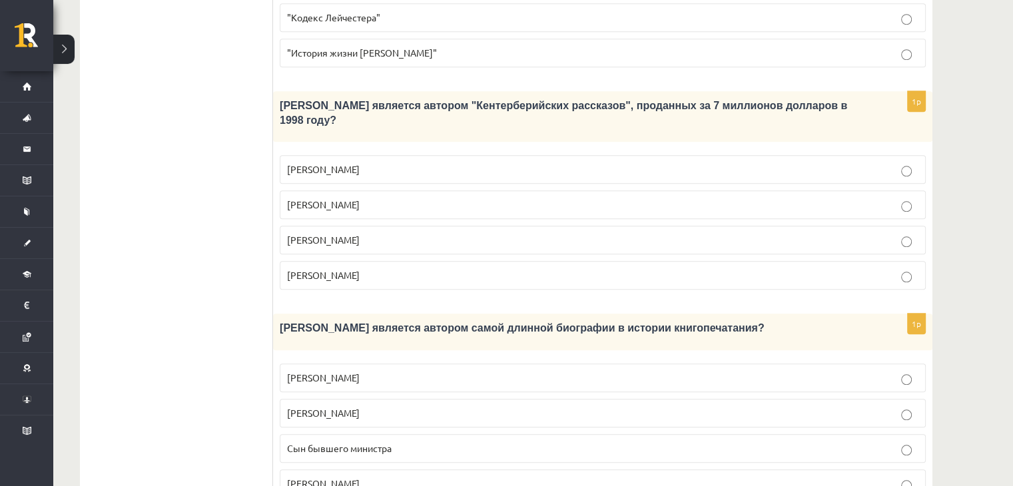
click at [324, 442] on span "Сын бывшего министра" at bounding box center [339, 448] width 105 height 12
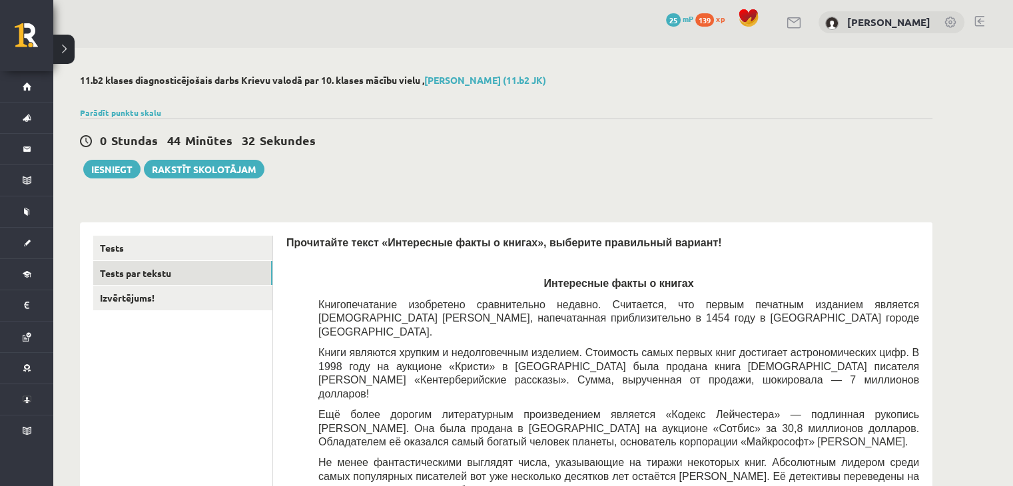
scroll to position [0, 0]
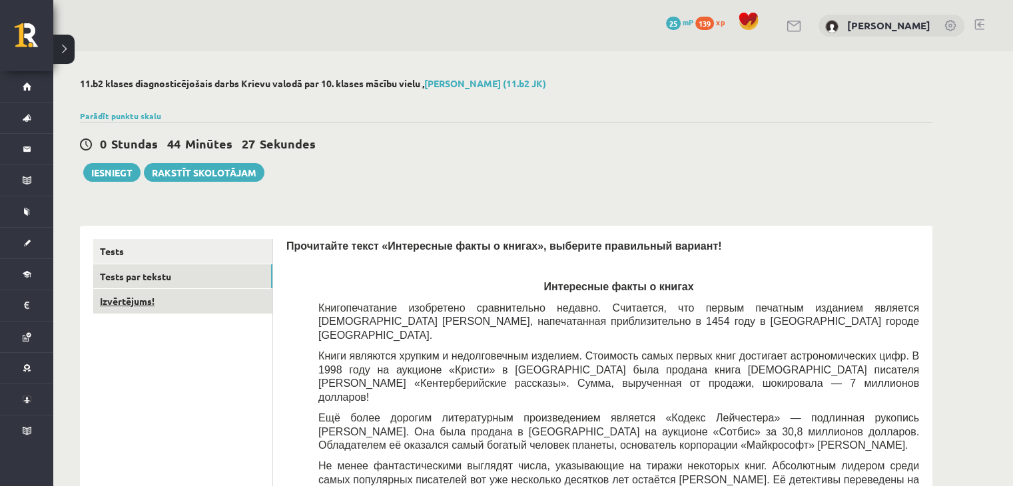
click at [136, 304] on link "Izvērtējums!" at bounding box center [182, 301] width 179 height 25
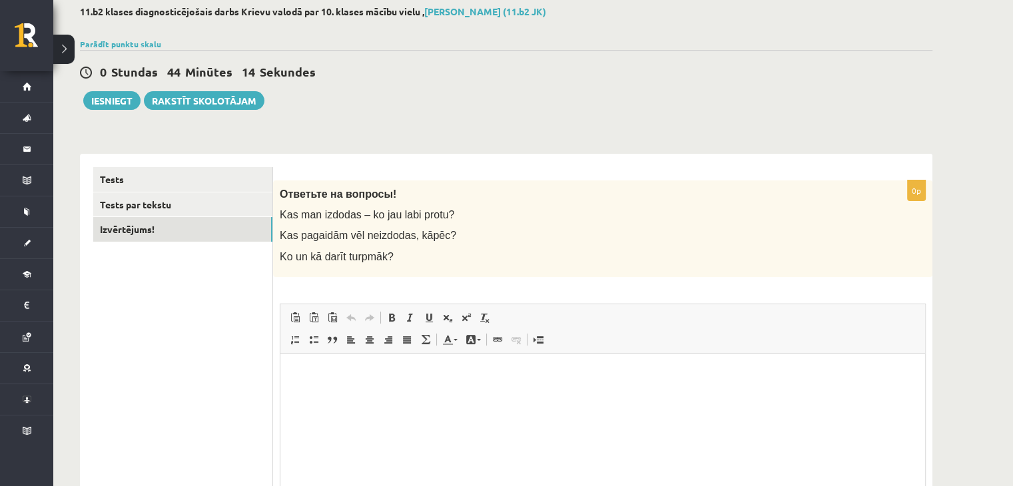
scroll to position [139, 0]
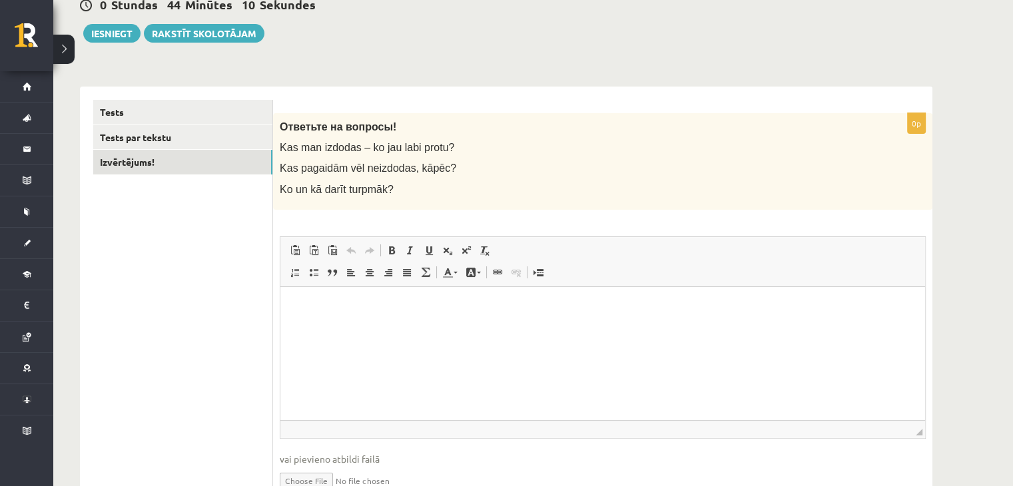
click at [683, 320] on html at bounding box center [602, 306] width 644 height 41
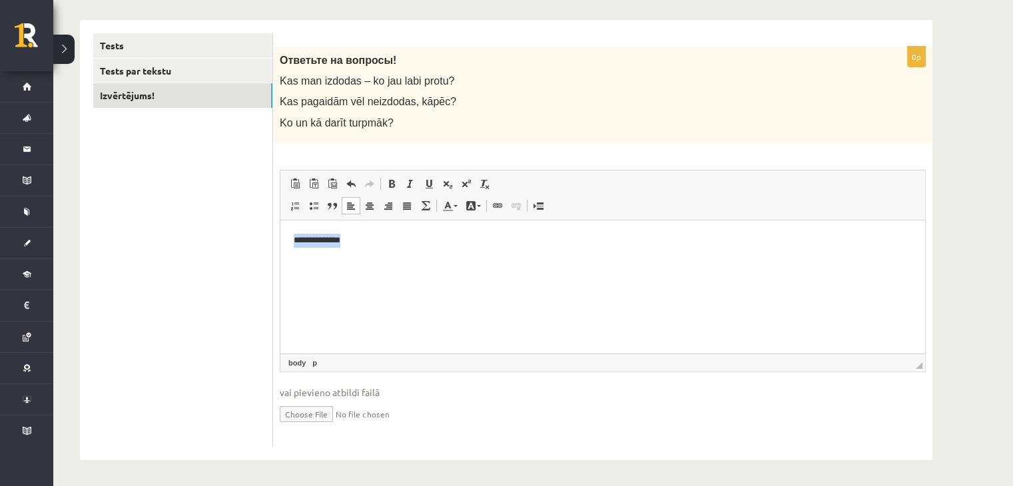
drag, startPoint x: 365, startPoint y: 249, endPoint x: 269, endPoint y: 249, distance: 96.5
click at [280, 249] on html "**********" at bounding box center [602, 240] width 644 height 41
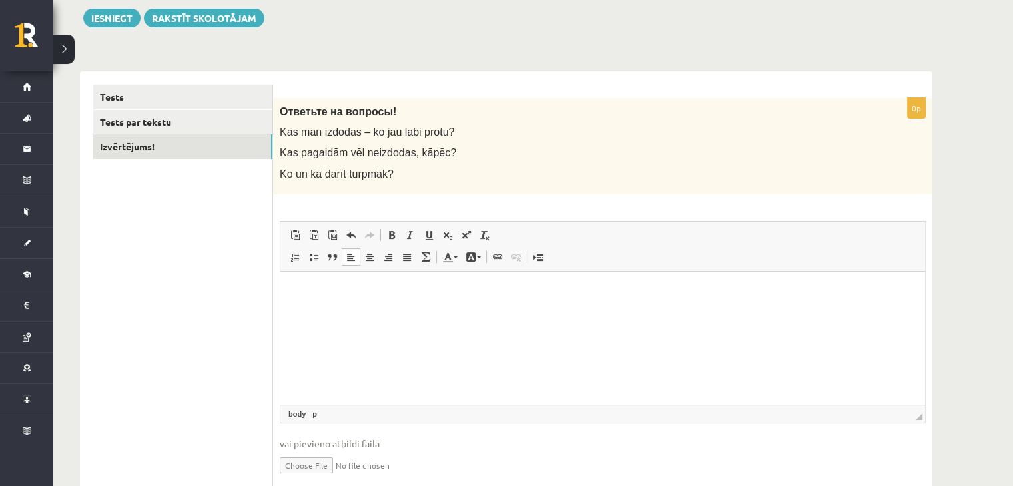
scroll to position [73, 0]
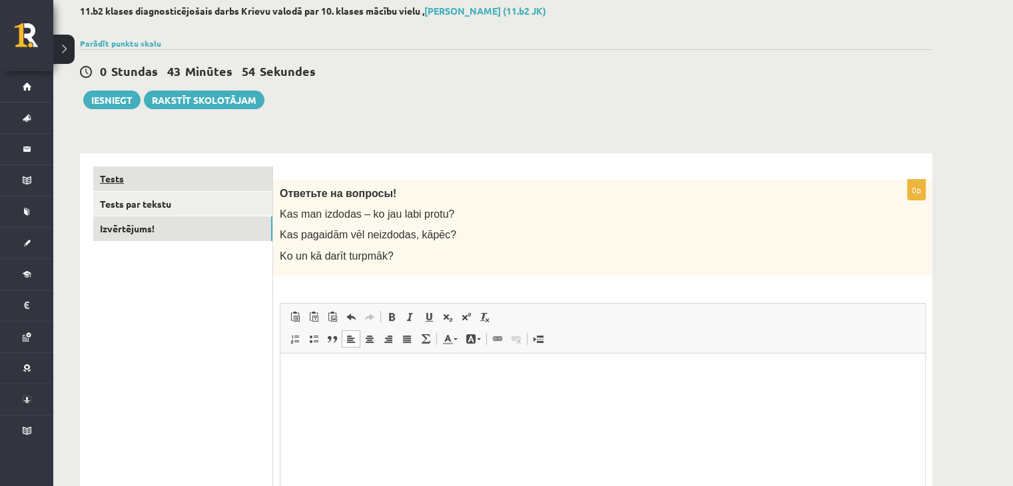
click at [136, 175] on link "Tests" at bounding box center [182, 178] width 179 height 25
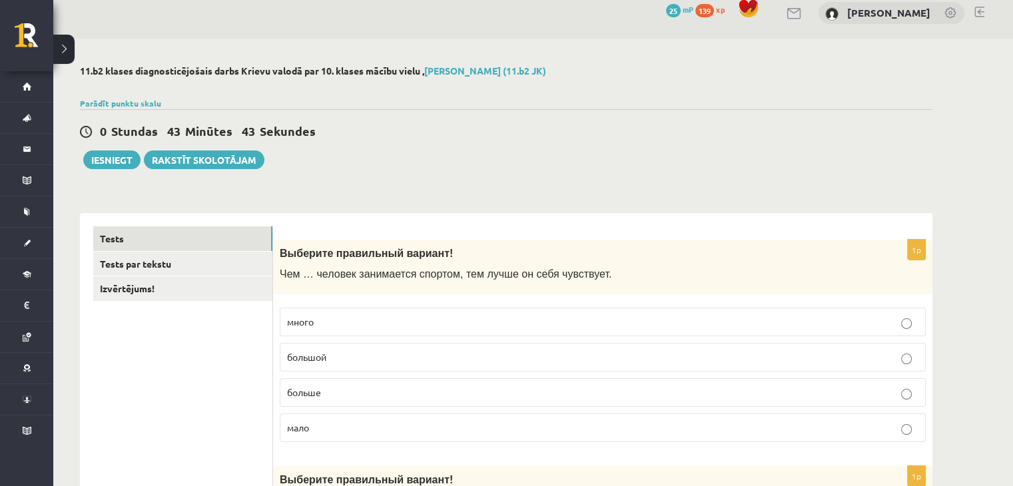
scroll to position [0, 0]
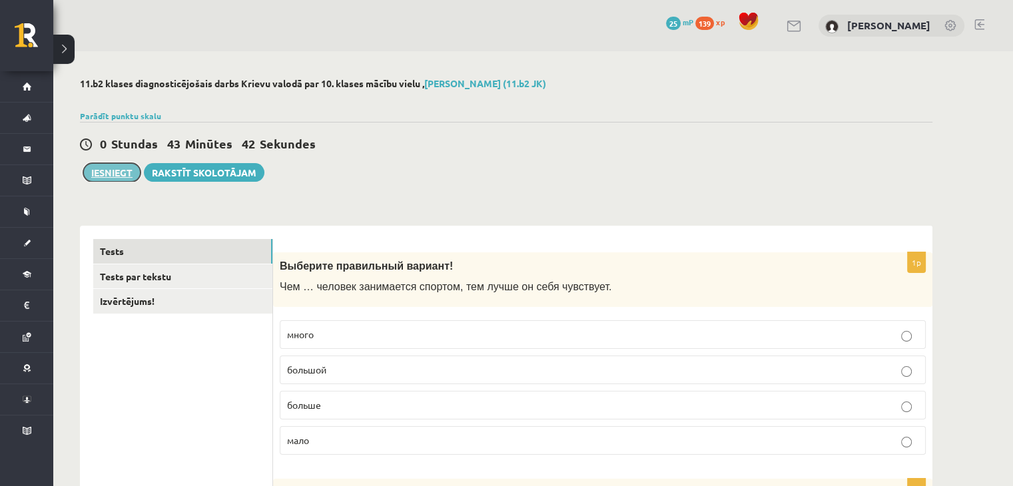
click at [103, 171] on button "Iesniegt" at bounding box center [111, 172] width 57 height 19
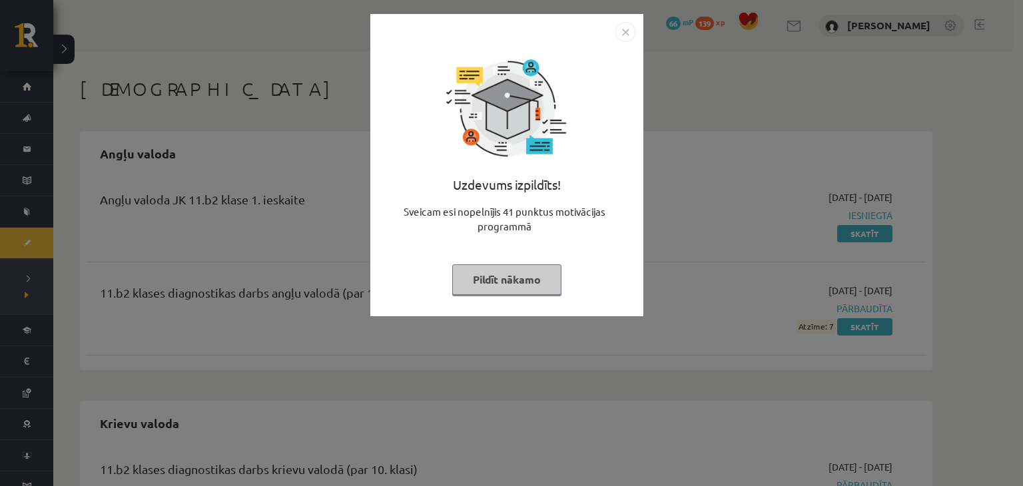
click at [623, 32] on img "Close" at bounding box center [625, 32] width 20 height 20
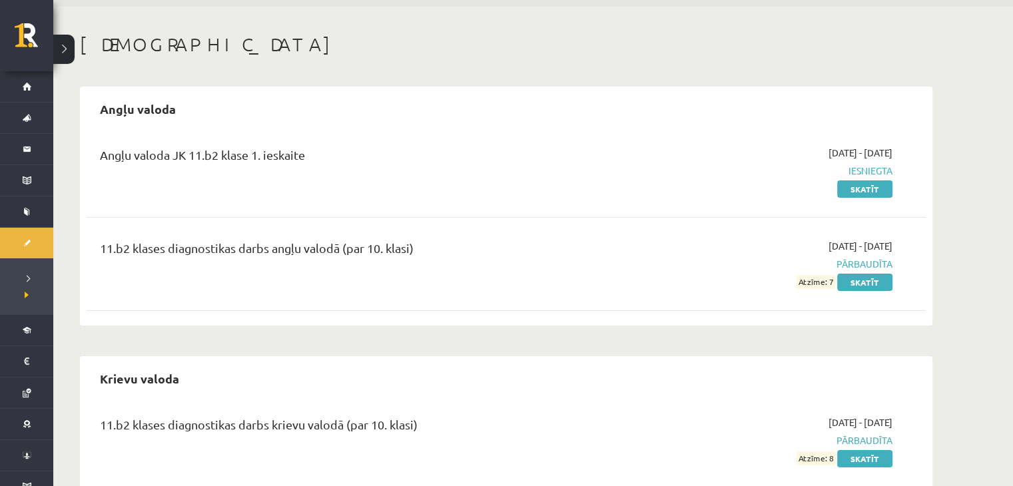
scroll to position [87, 0]
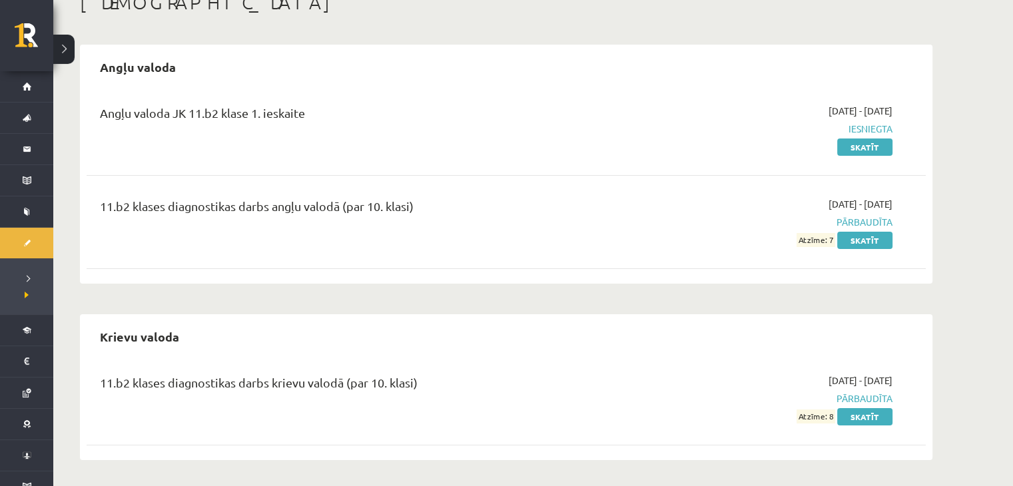
click at [829, 416] on span "Atzīme: 8" at bounding box center [815, 416] width 39 height 14
click at [716, 360] on div "11.b2 klases diagnostikas darbs krievu valodā (par 10. klasi) 2025-09-01 - 2025…" at bounding box center [506, 398] width 839 height 77
click at [863, 417] on link "Skatīt" at bounding box center [864, 416] width 55 height 17
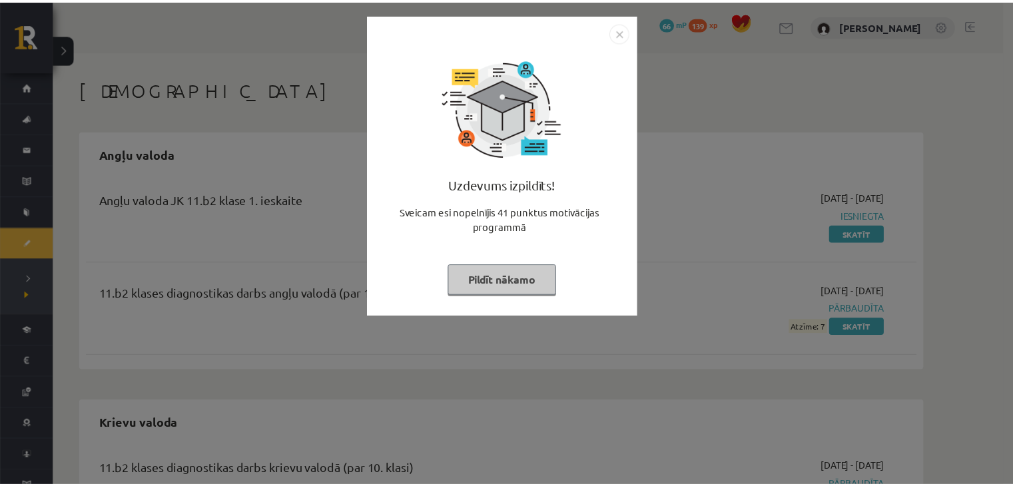
scroll to position [86, 0]
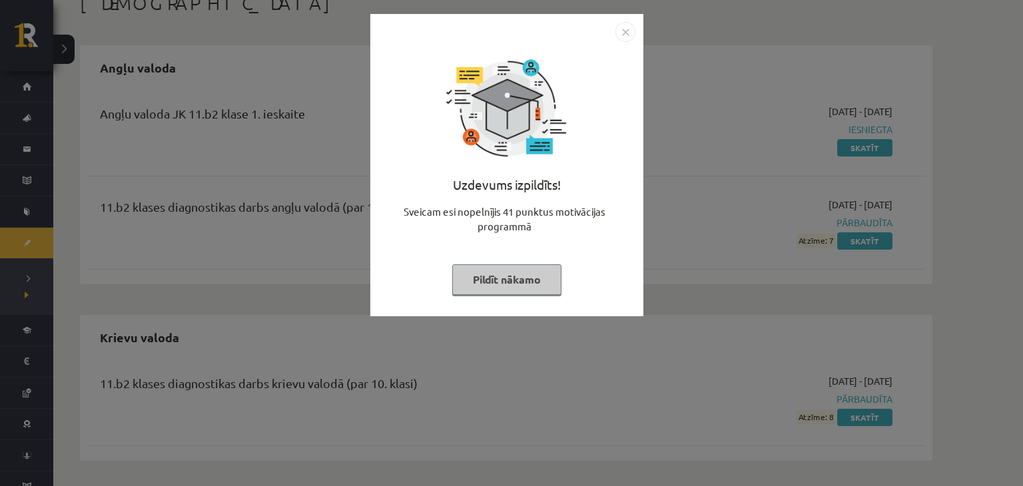
click at [628, 32] on img "Close" at bounding box center [625, 32] width 20 height 20
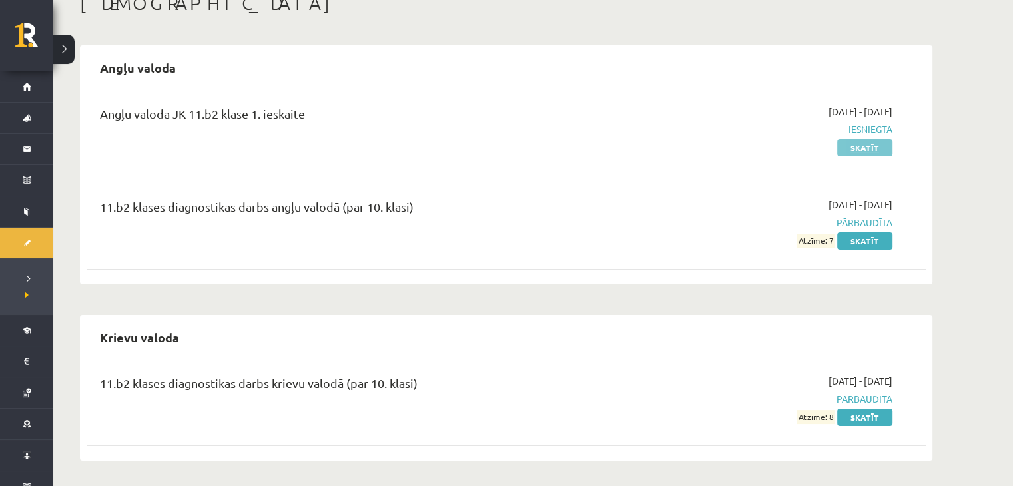
click at [867, 145] on link "Skatīt" at bounding box center [864, 147] width 55 height 17
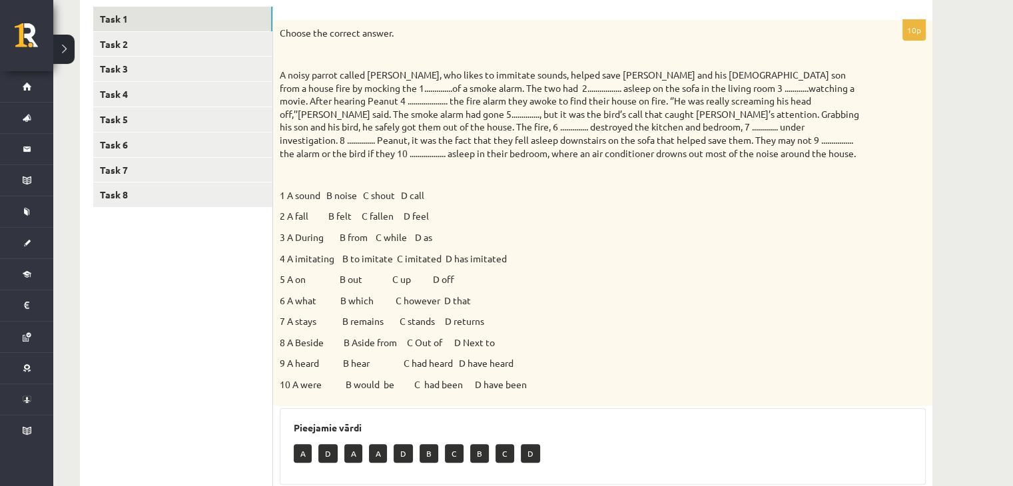
scroll to position [97, 0]
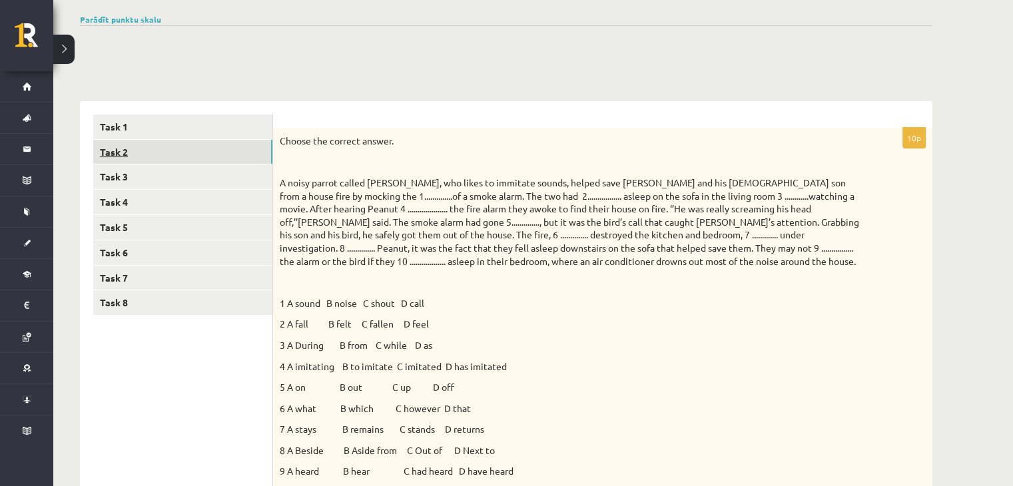
click at [176, 146] on link "Task 2" at bounding box center [182, 152] width 179 height 25
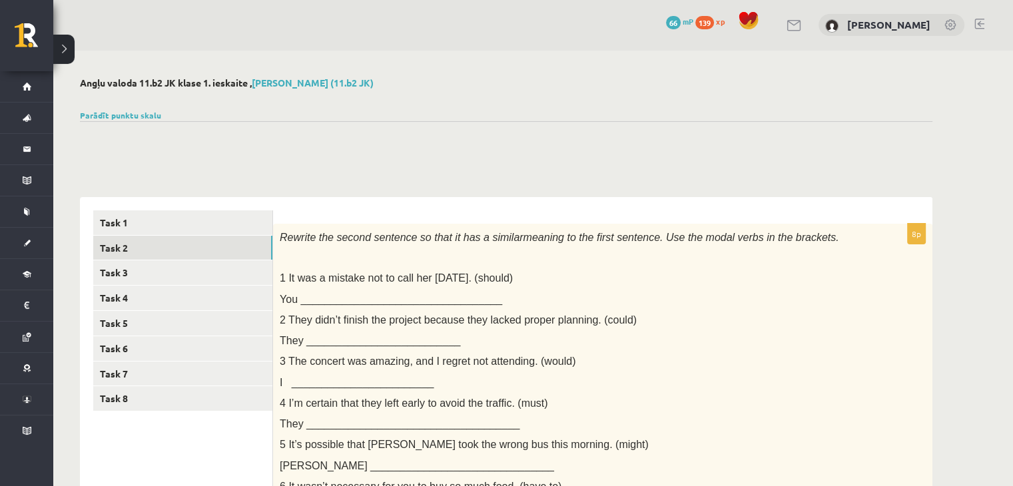
scroll to position [0, 0]
click at [141, 113] on link "Parādīt punktu skalu" at bounding box center [120, 116] width 81 height 11
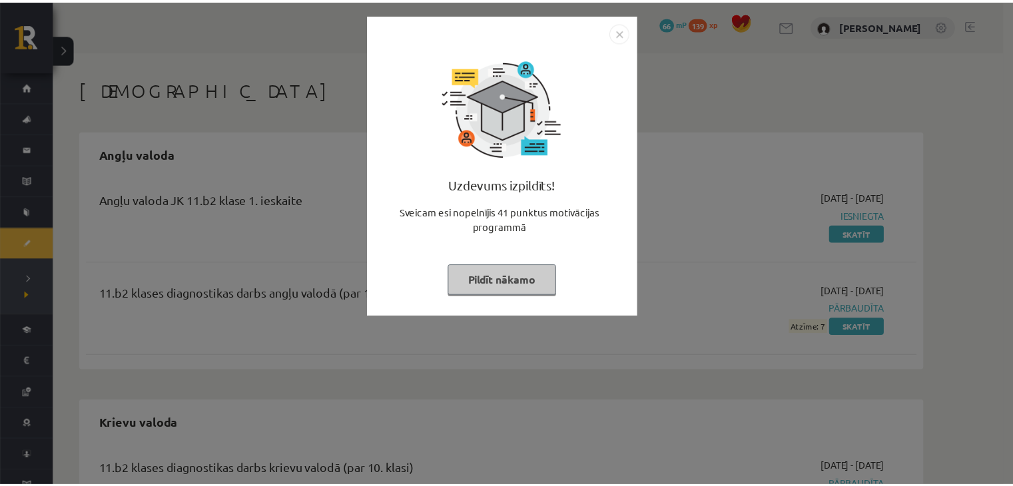
scroll to position [85, 0]
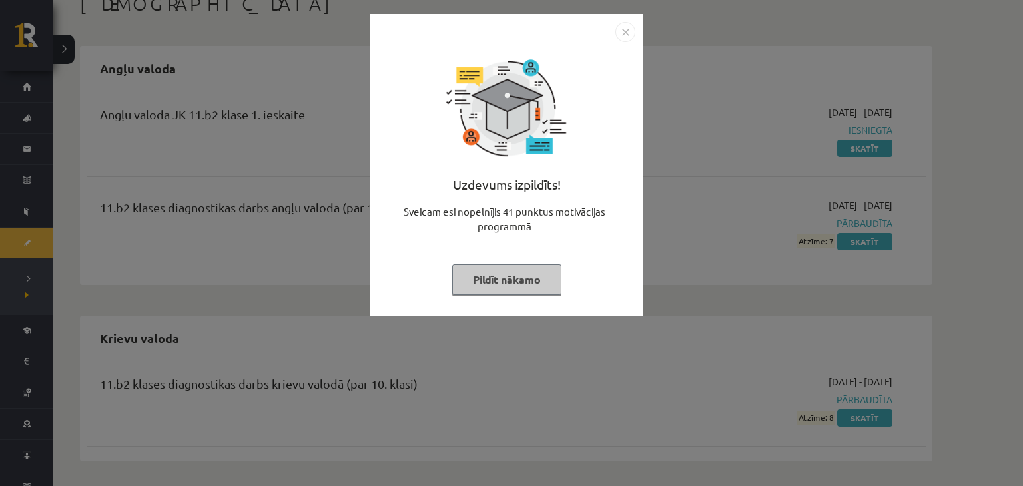
click at [622, 34] on img "Close" at bounding box center [625, 32] width 20 height 20
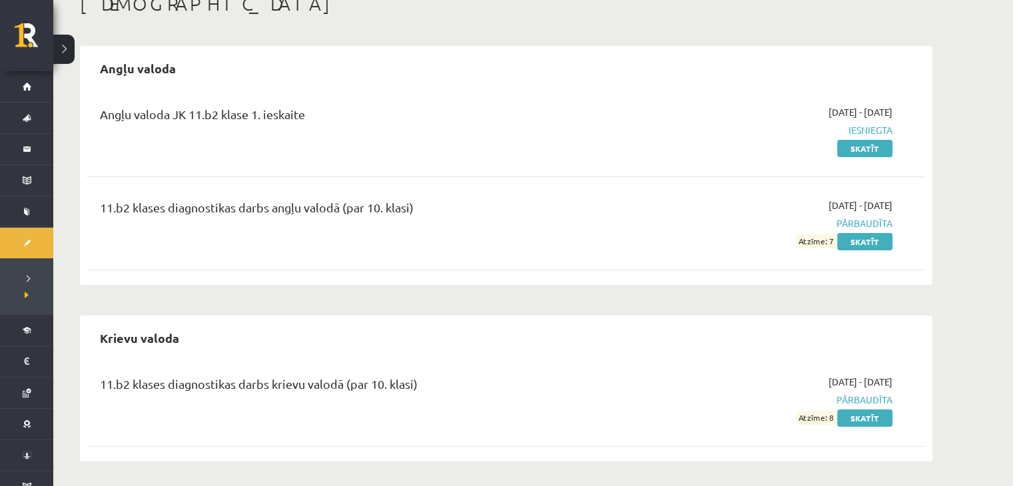
scroll to position [87, 0]
click at [875, 418] on link "Skatīt" at bounding box center [864, 416] width 55 height 17
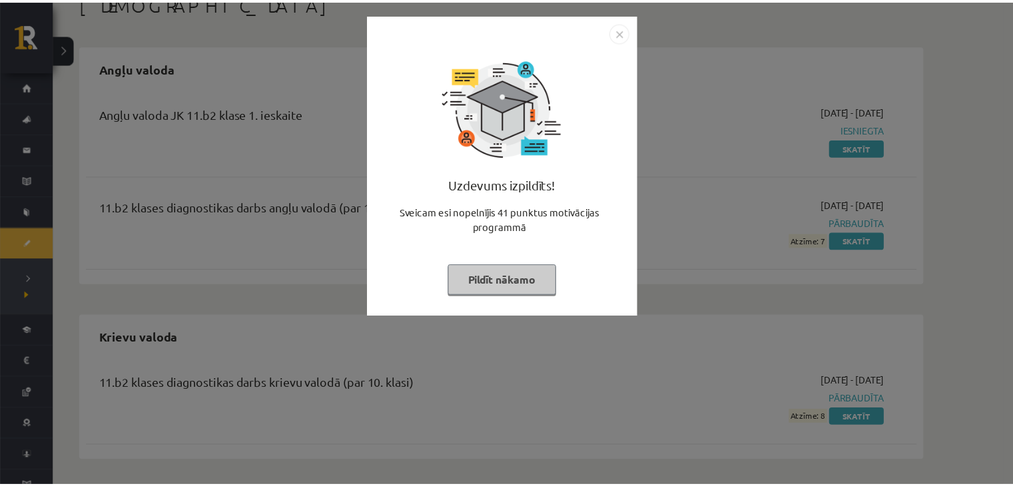
scroll to position [87, 0]
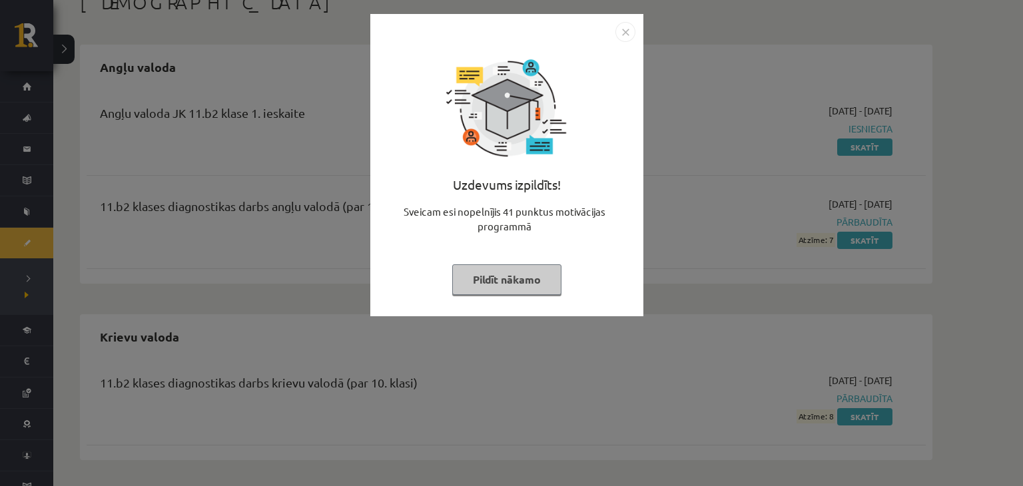
click at [627, 37] on img "Close" at bounding box center [625, 32] width 20 height 20
